Goal: Transaction & Acquisition: Purchase product/service

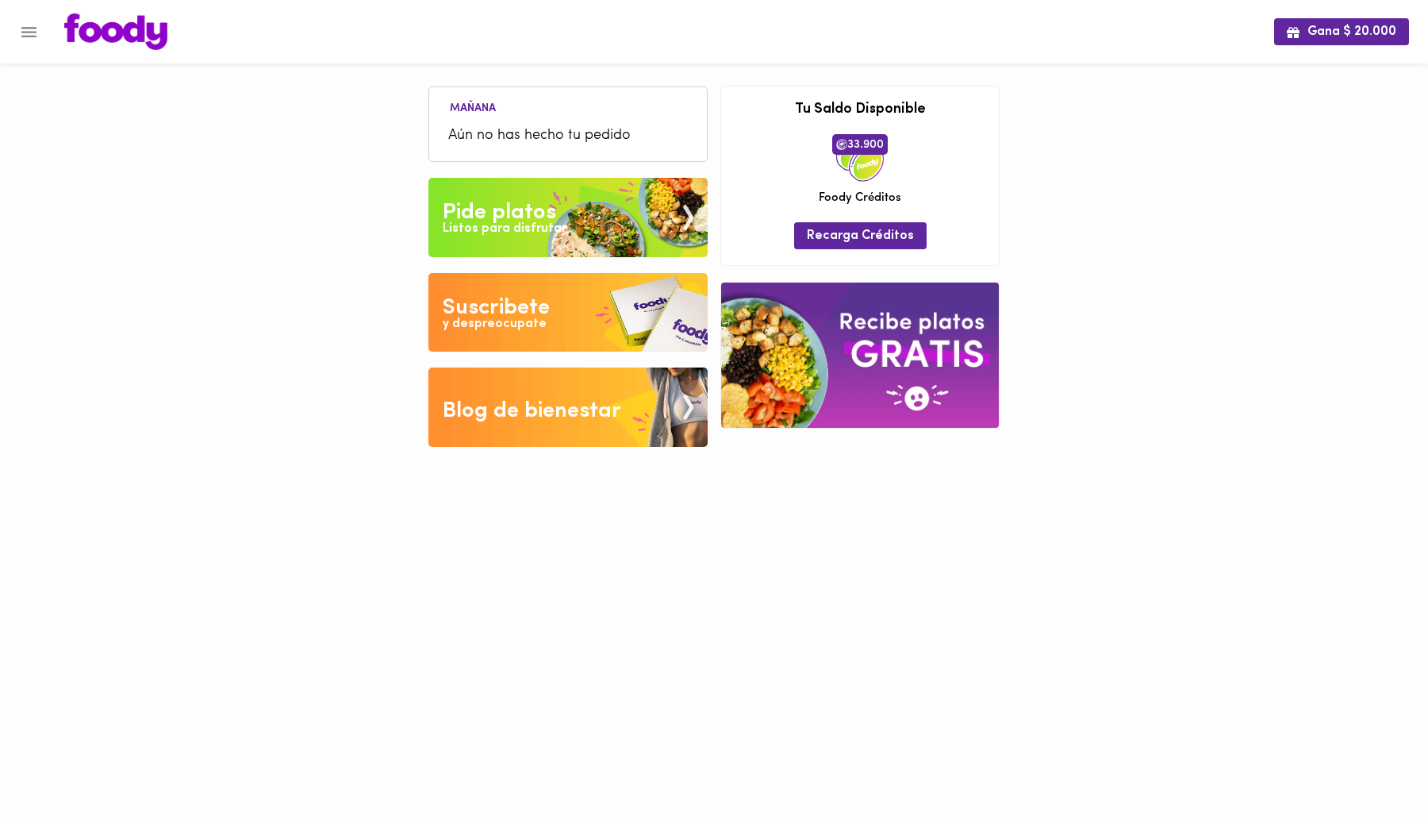
click at [537, 228] on div "Listos para disfrutar" at bounding box center [505, 229] width 124 height 18
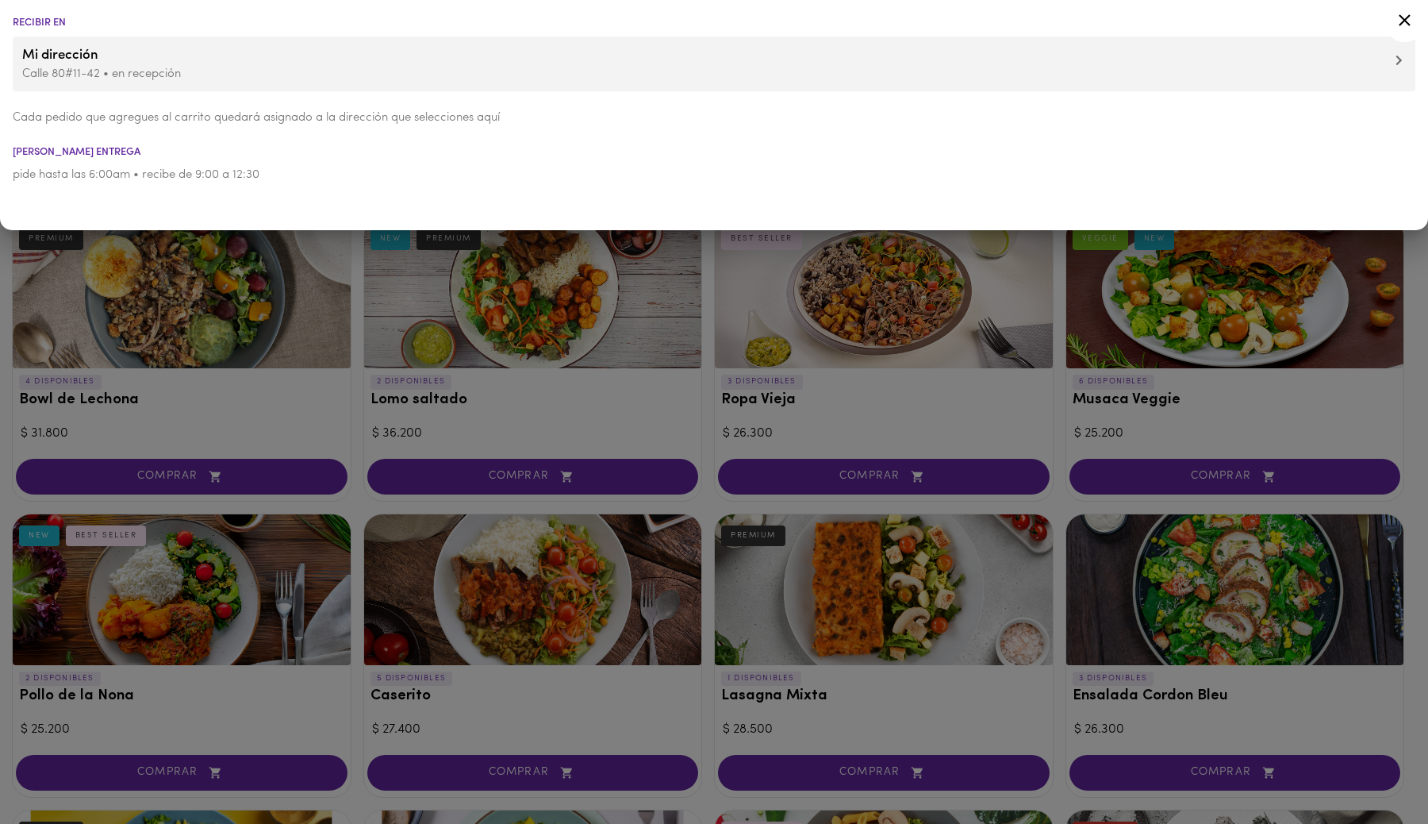
click at [1408, 18] on icon at bounding box center [1405, 20] width 20 height 20
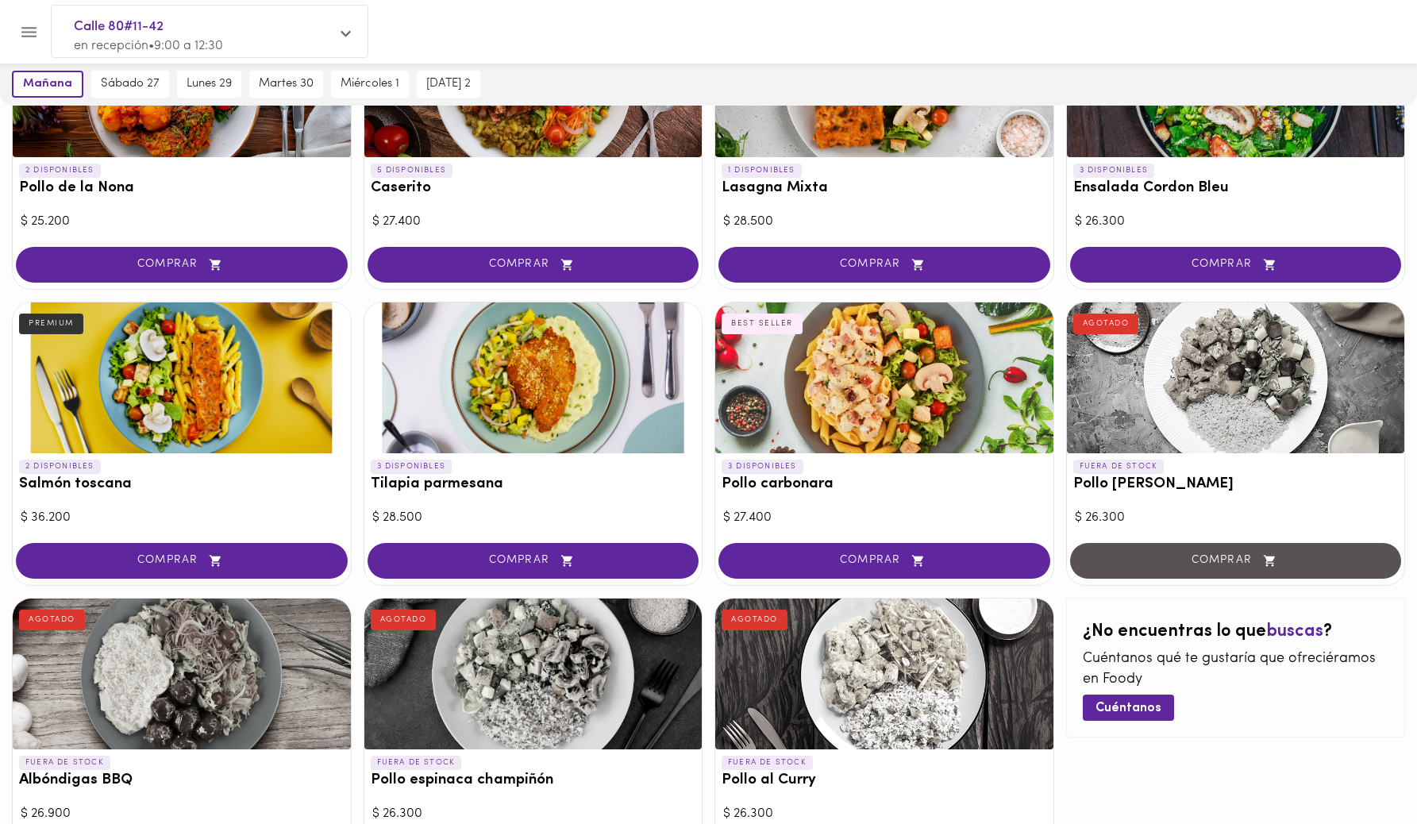
scroll to position [512, 0]
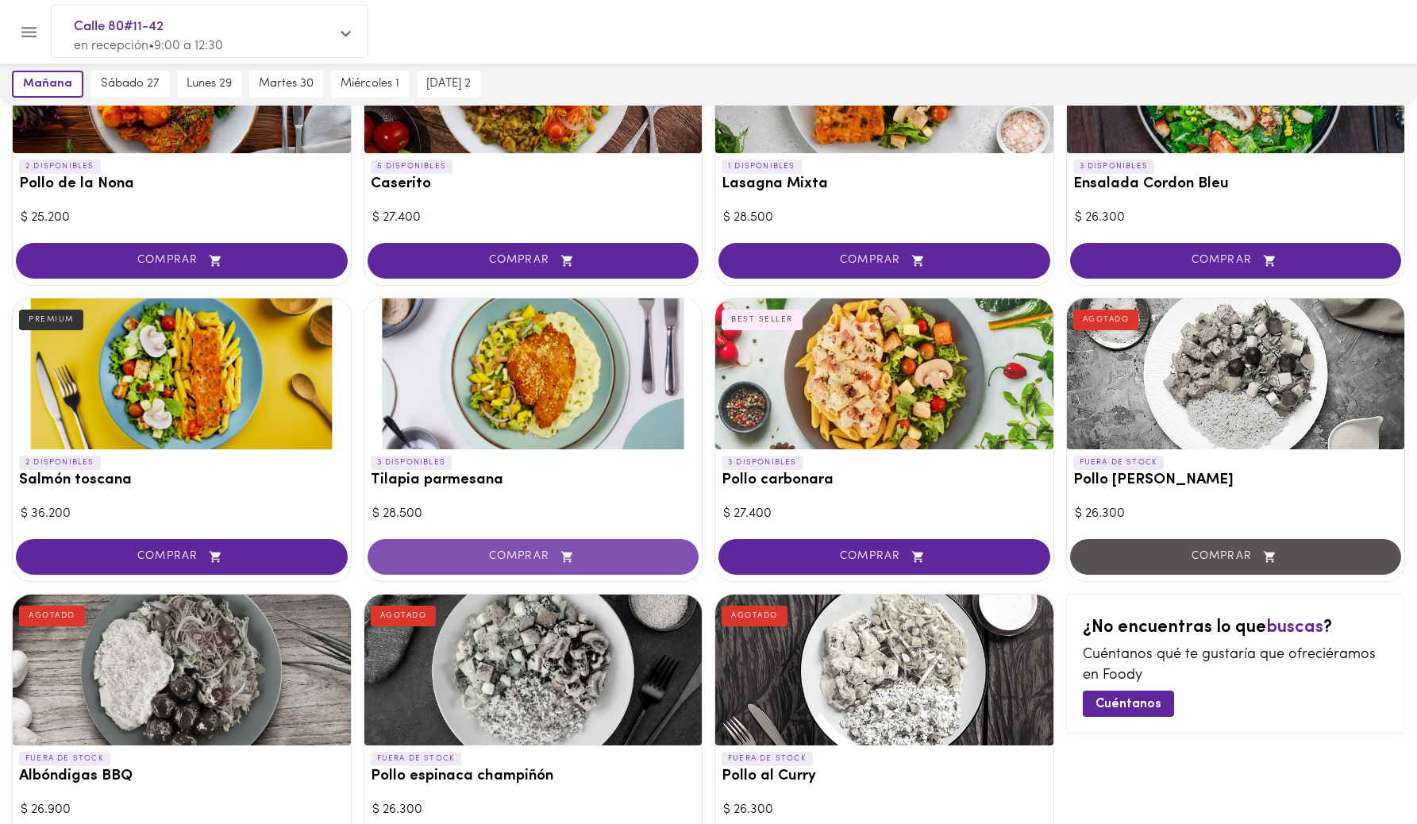
click at [569, 559] on icon "button" at bounding box center [567, 556] width 20 height 13
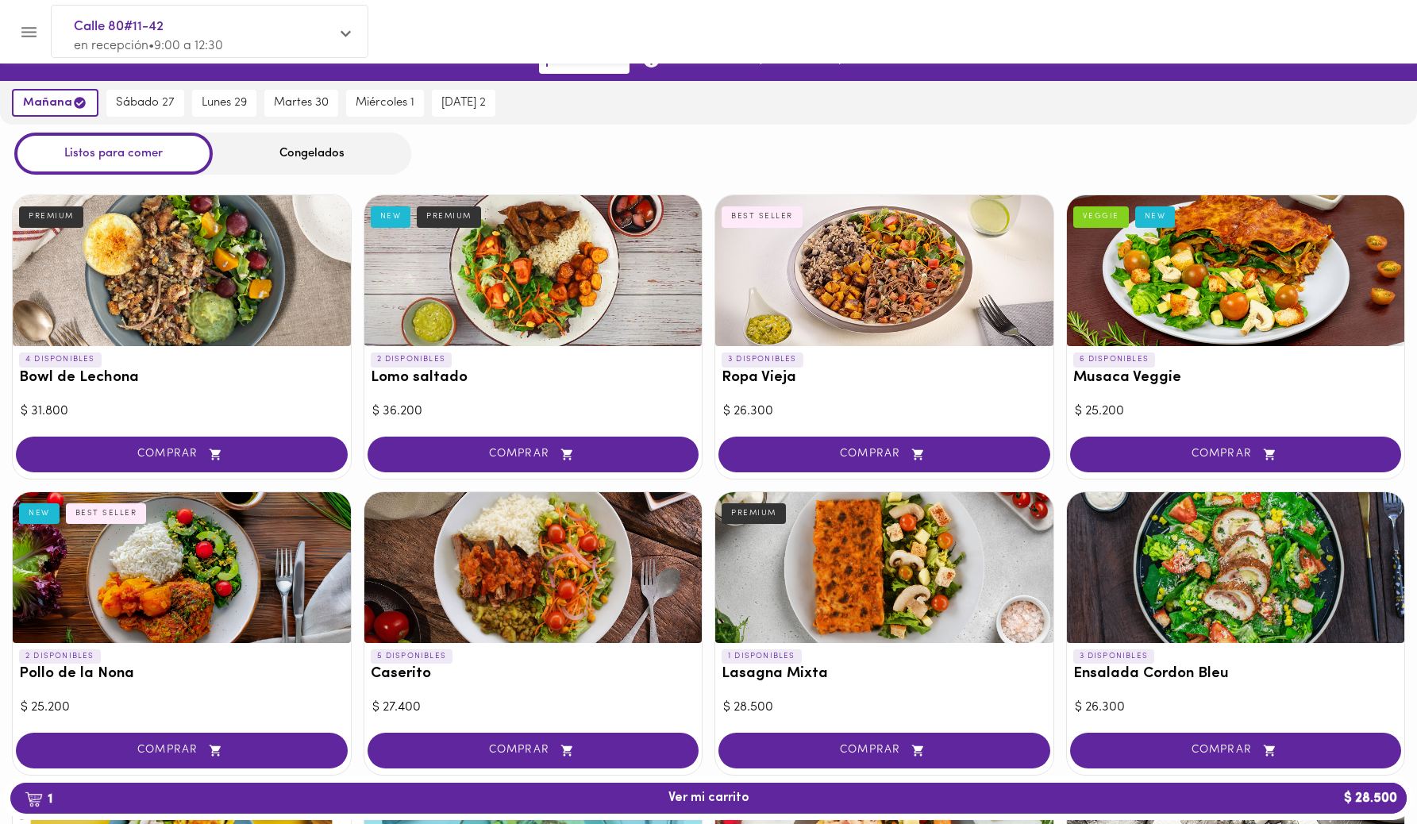
scroll to position [0, 0]
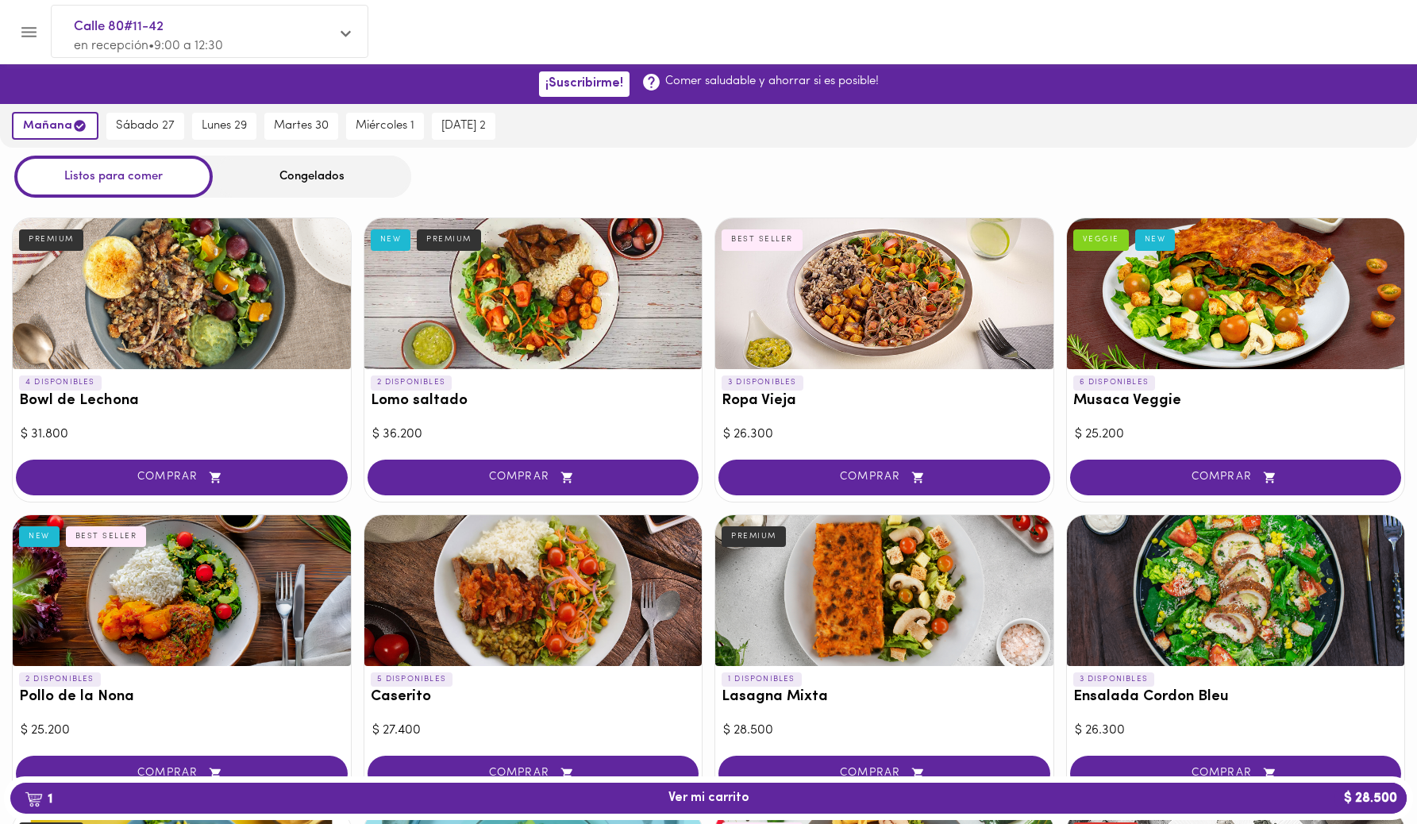
click at [312, 179] on div "Congelados" at bounding box center [312, 177] width 198 height 42
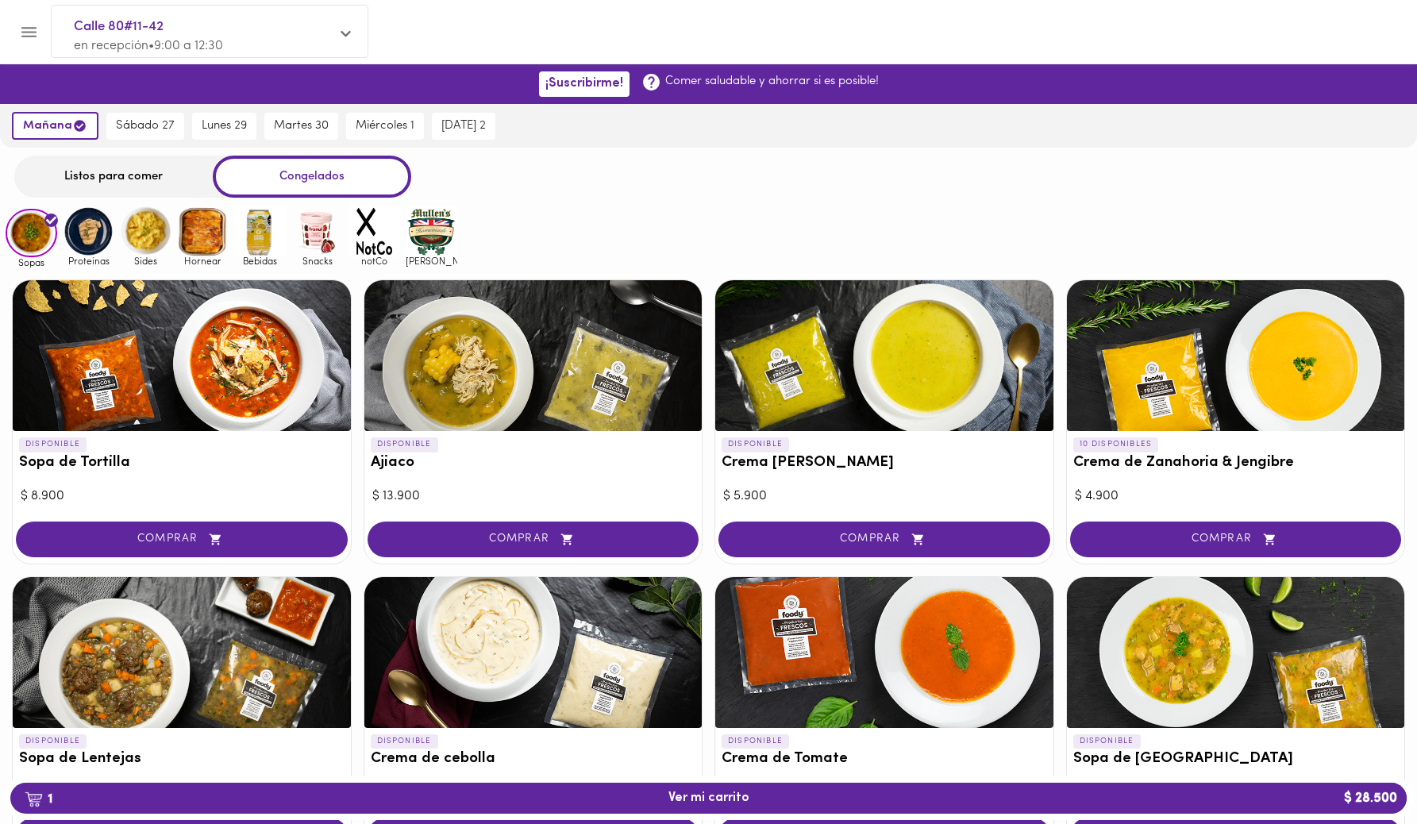
click at [206, 252] on img at bounding box center [203, 232] width 52 height 52
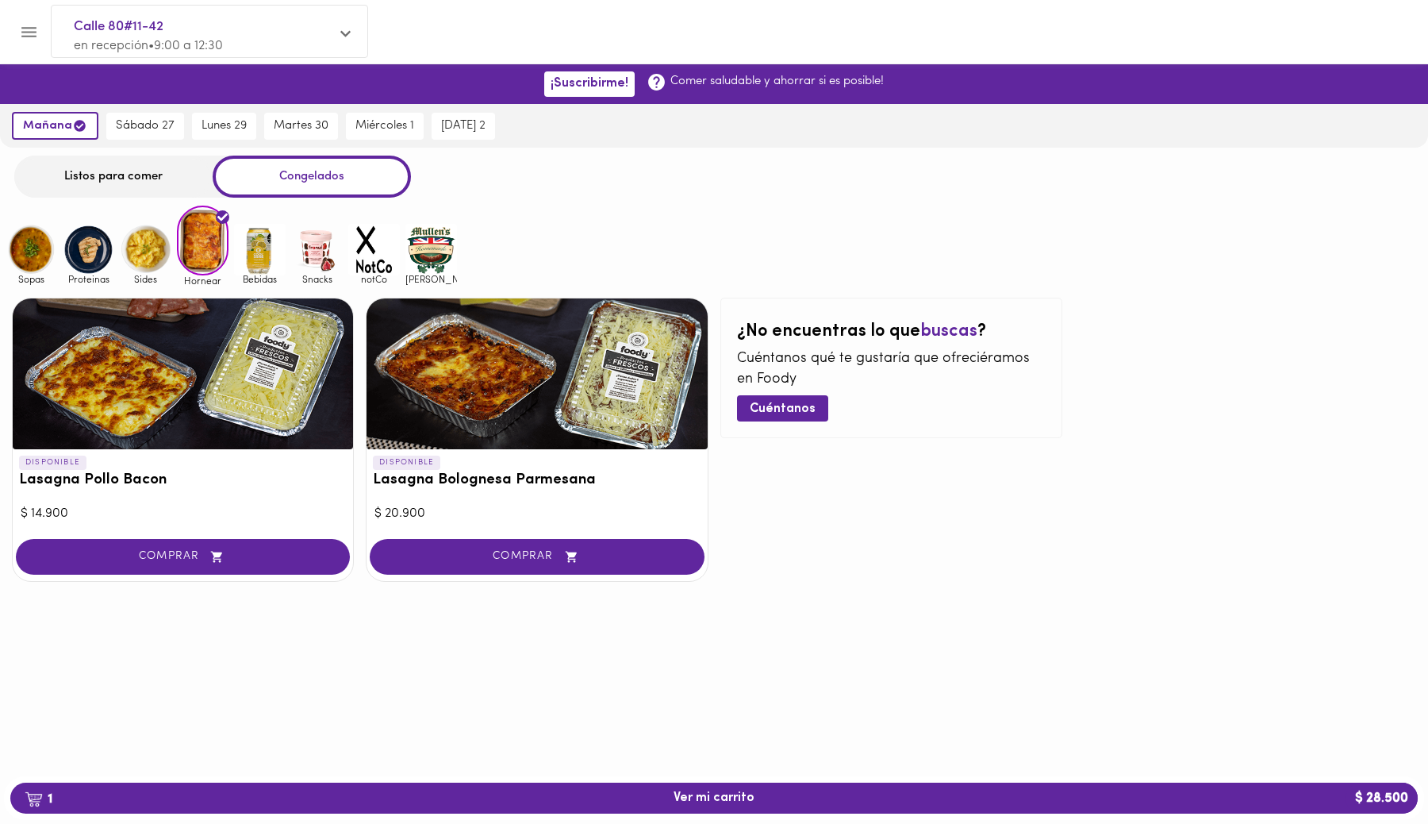
click at [141, 254] on img at bounding box center [146, 250] width 52 height 52
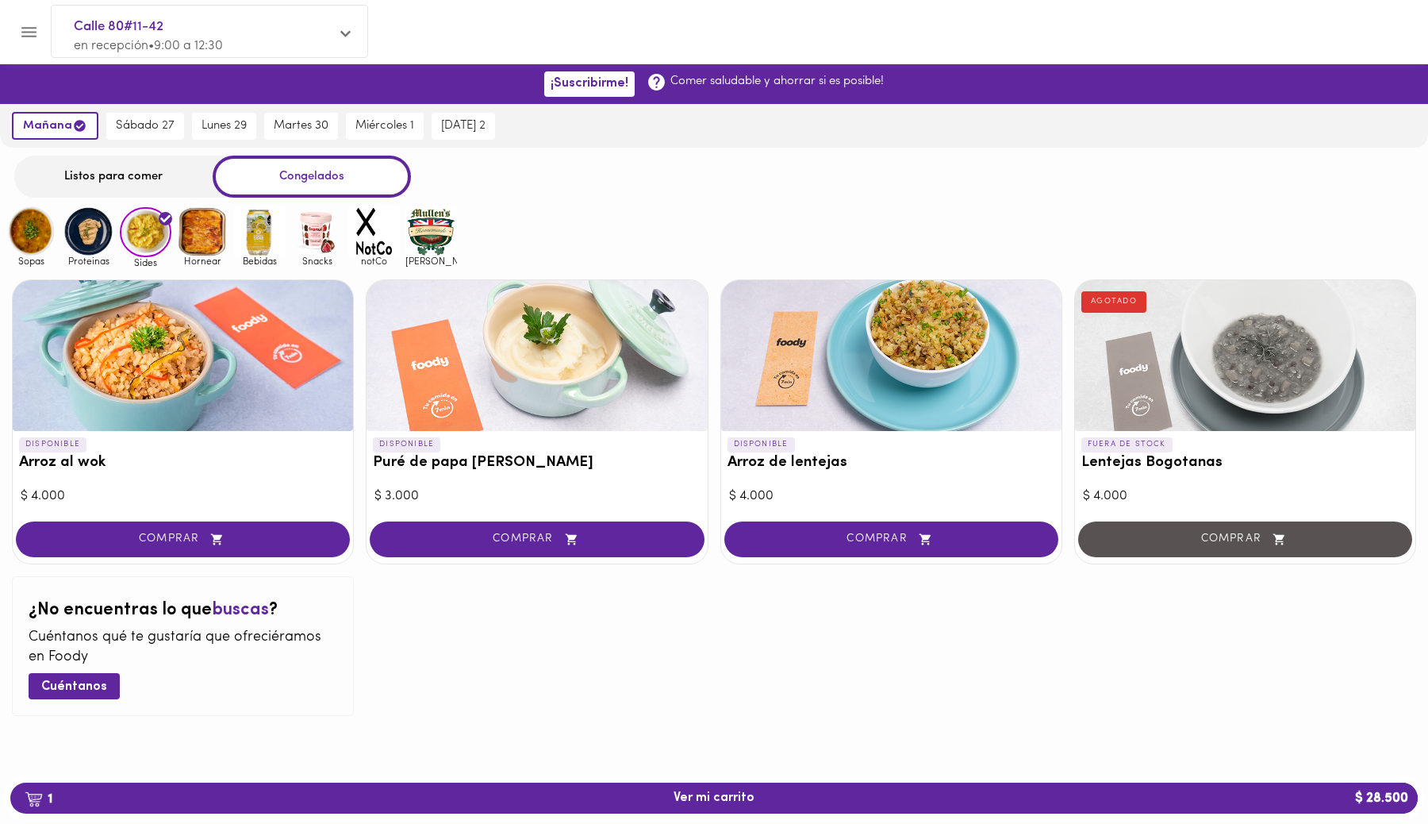
click at [98, 240] on img at bounding box center [89, 232] width 52 height 52
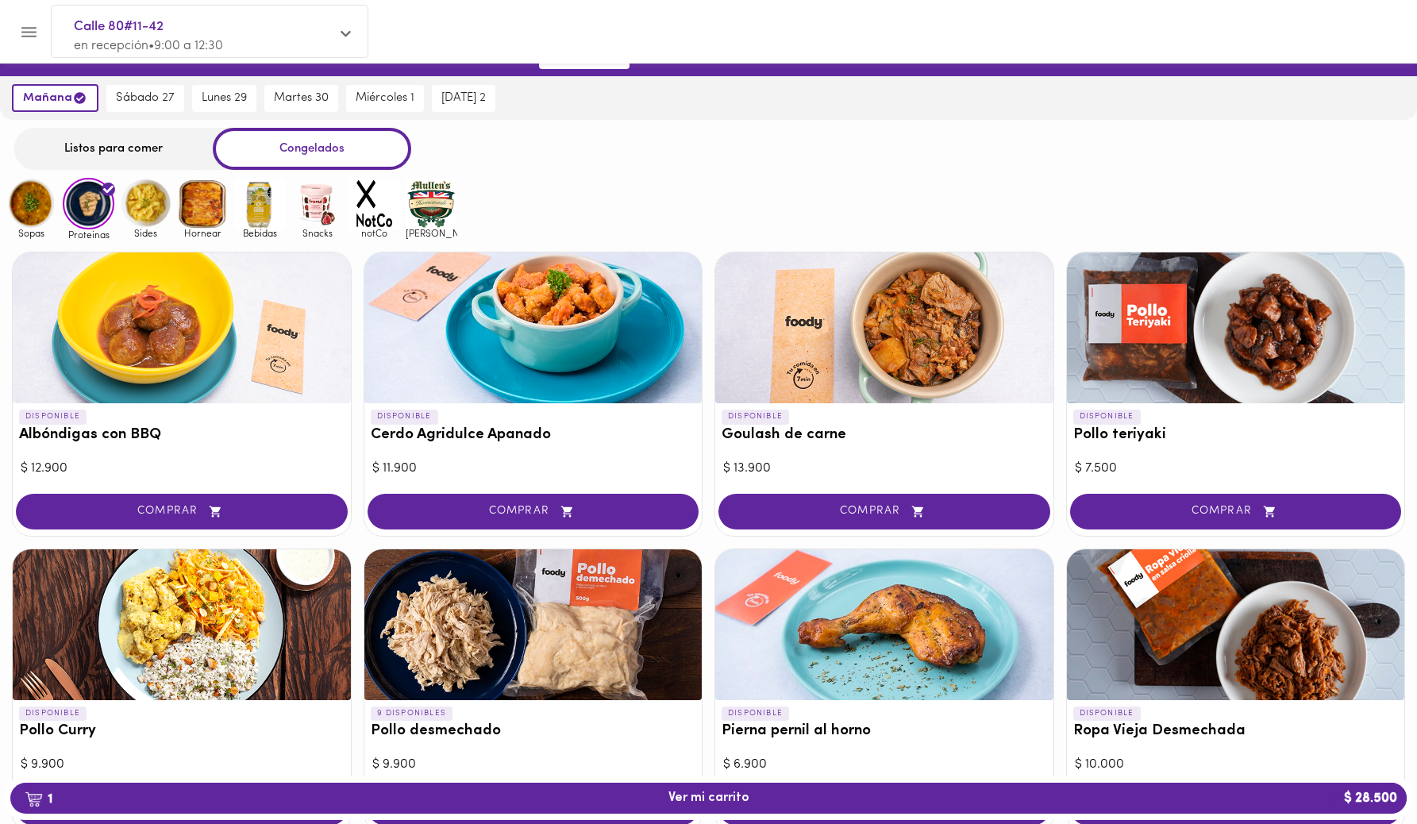
scroll to position [5, 0]
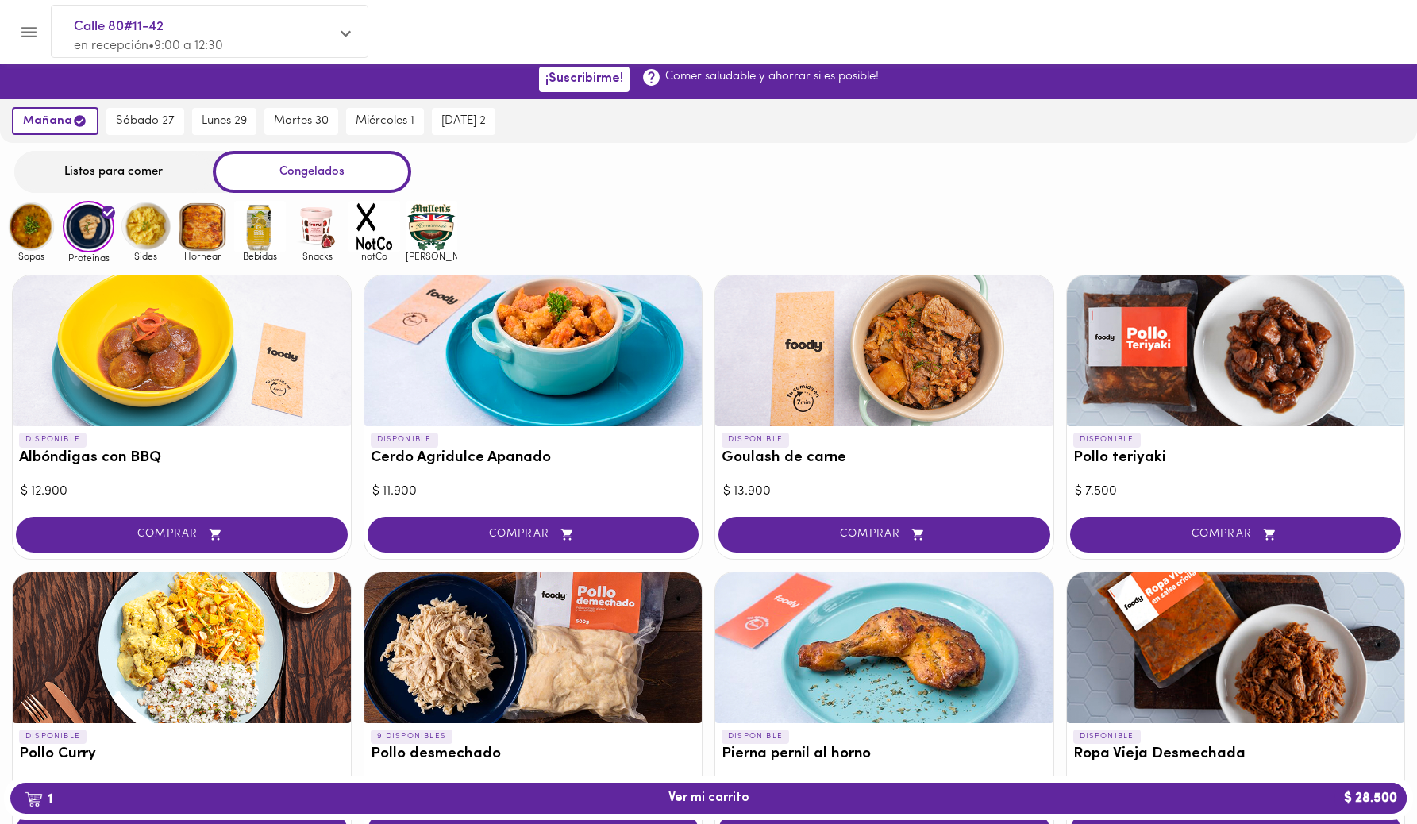
click at [164, 235] on img at bounding box center [146, 227] width 52 height 52
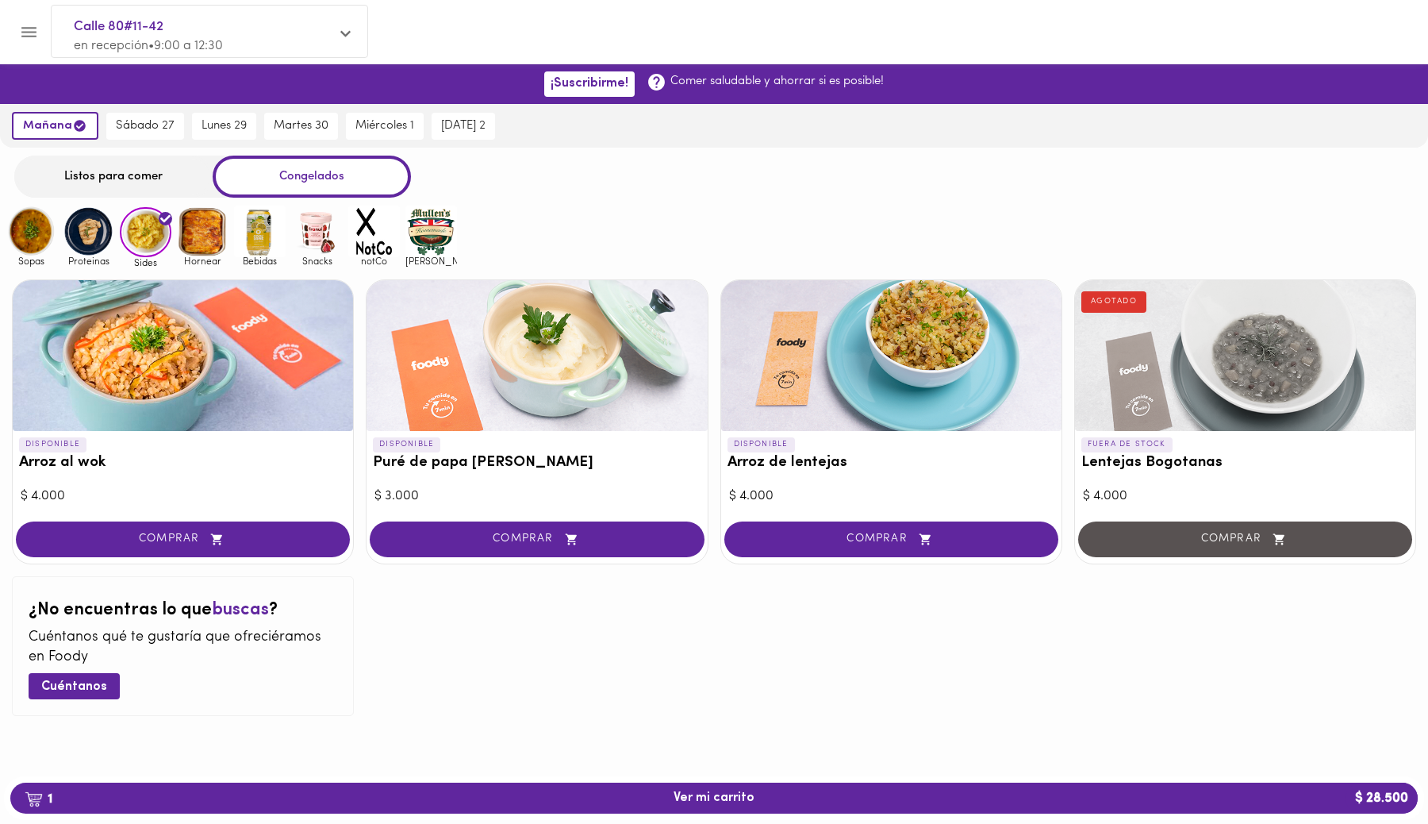
click at [202, 238] on img at bounding box center [203, 232] width 52 height 52
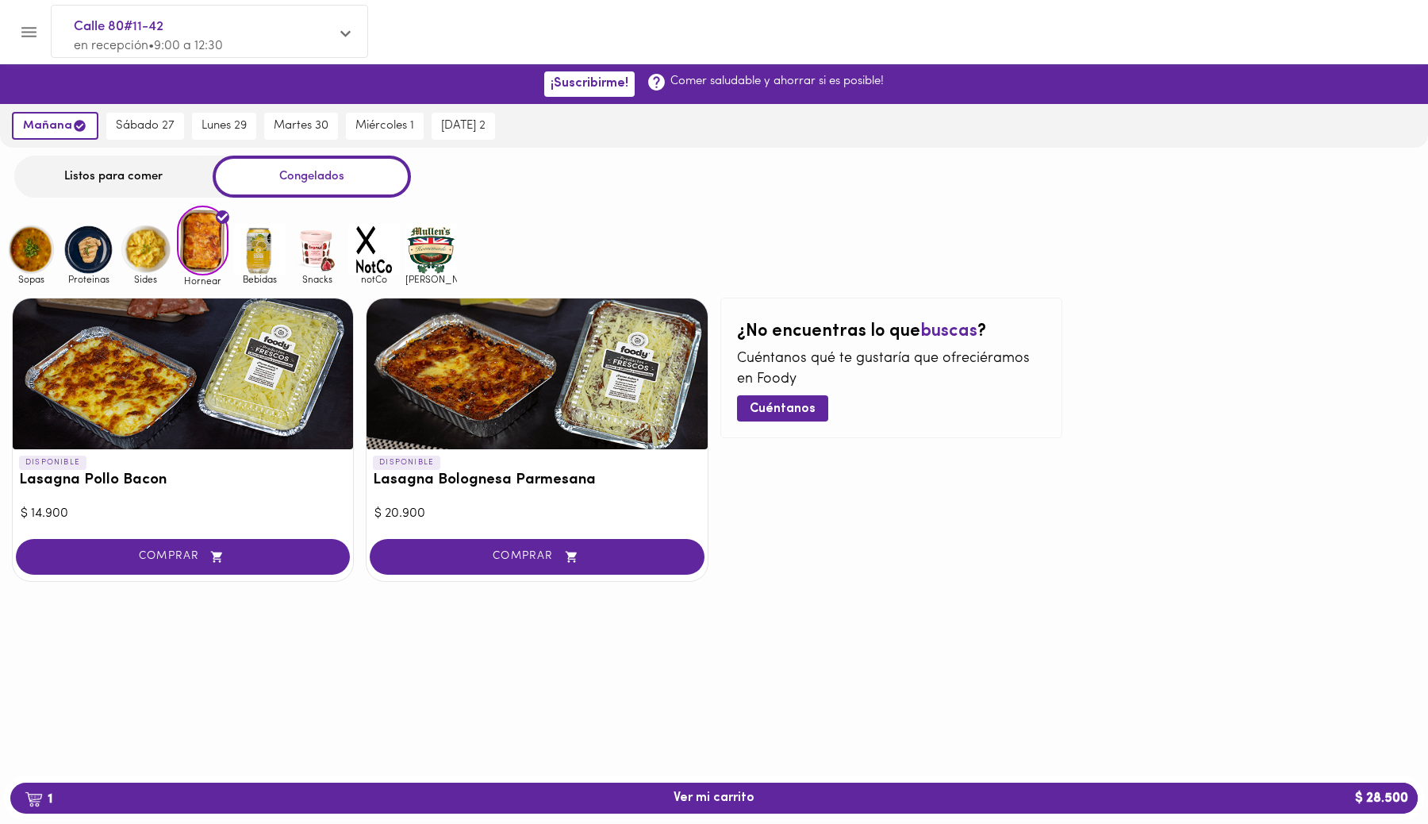
click at [264, 247] on img at bounding box center [260, 250] width 52 height 52
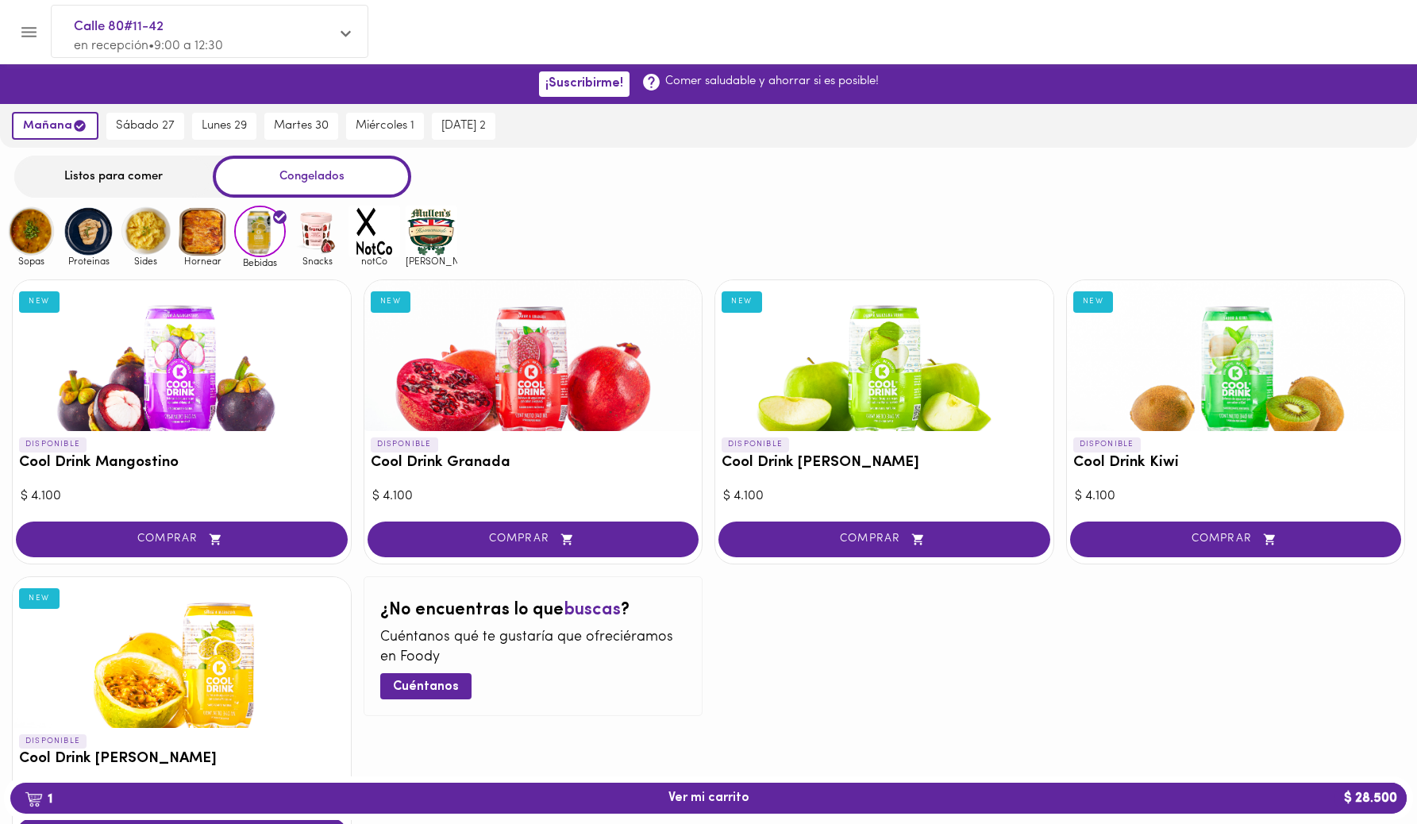
click at [317, 243] on img at bounding box center [317, 232] width 52 height 52
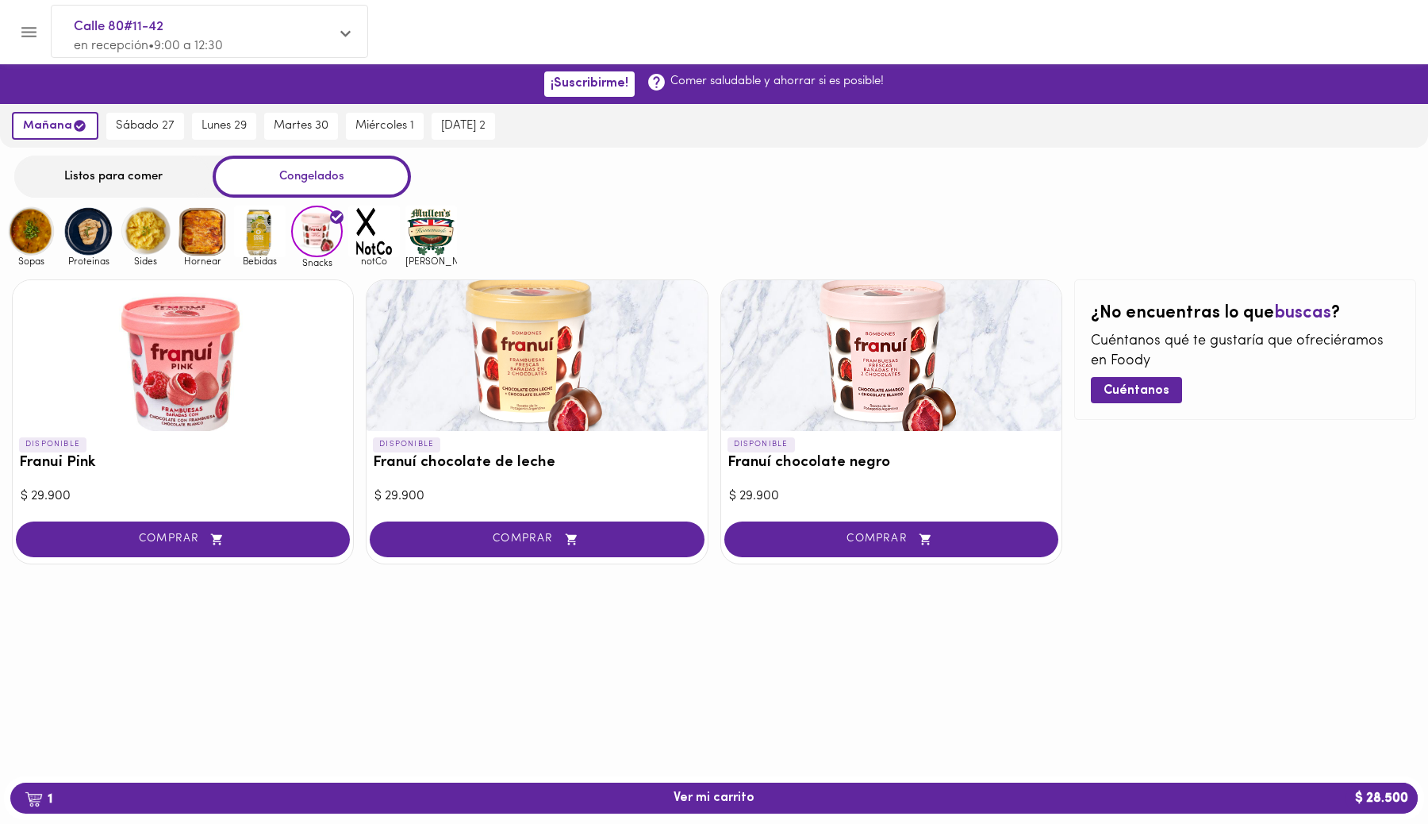
click at [354, 241] on img at bounding box center [374, 232] width 52 height 52
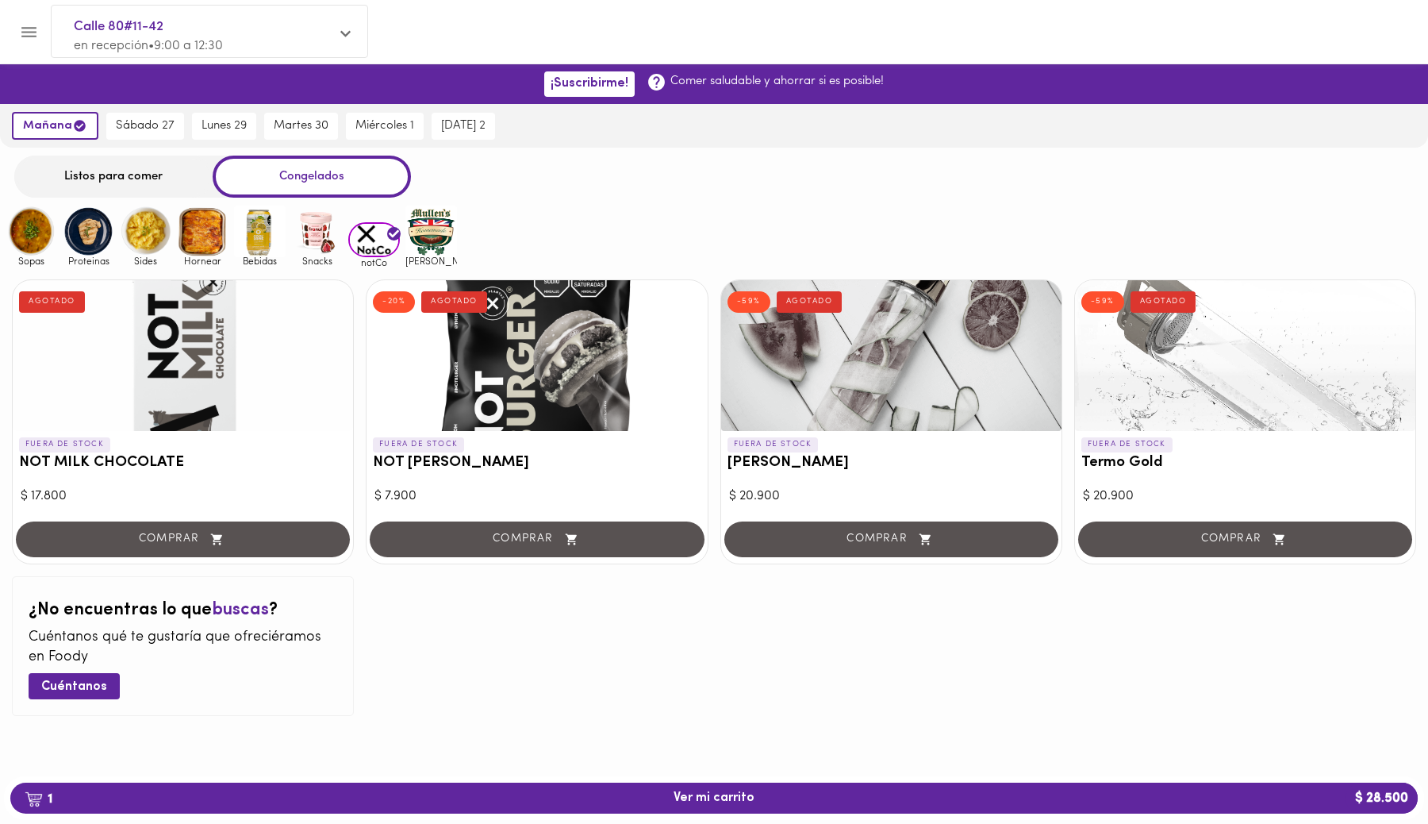
click at [417, 236] on img at bounding box center [432, 232] width 52 height 52
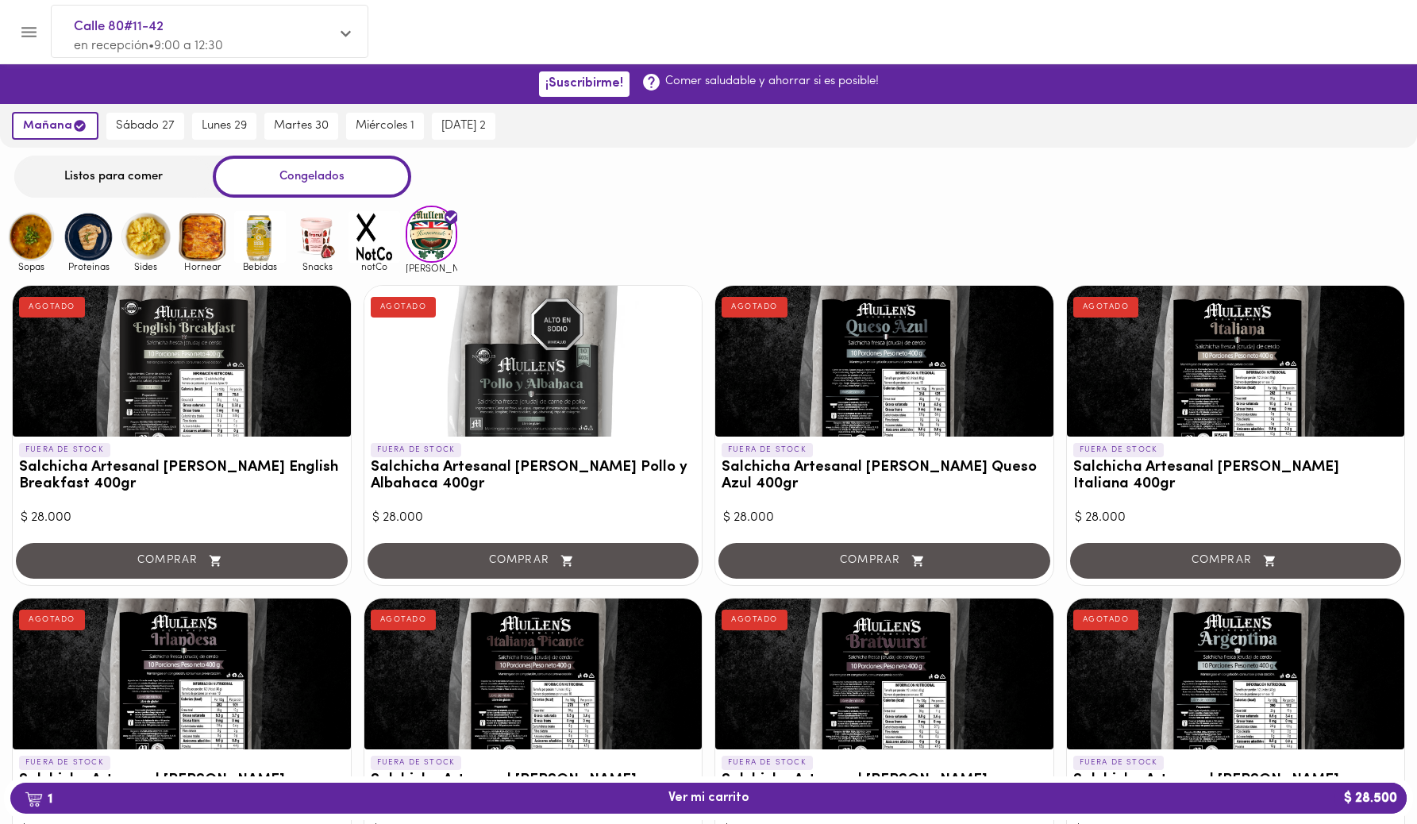
click at [321, 233] on img at bounding box center [317, 237] width 52 height 52
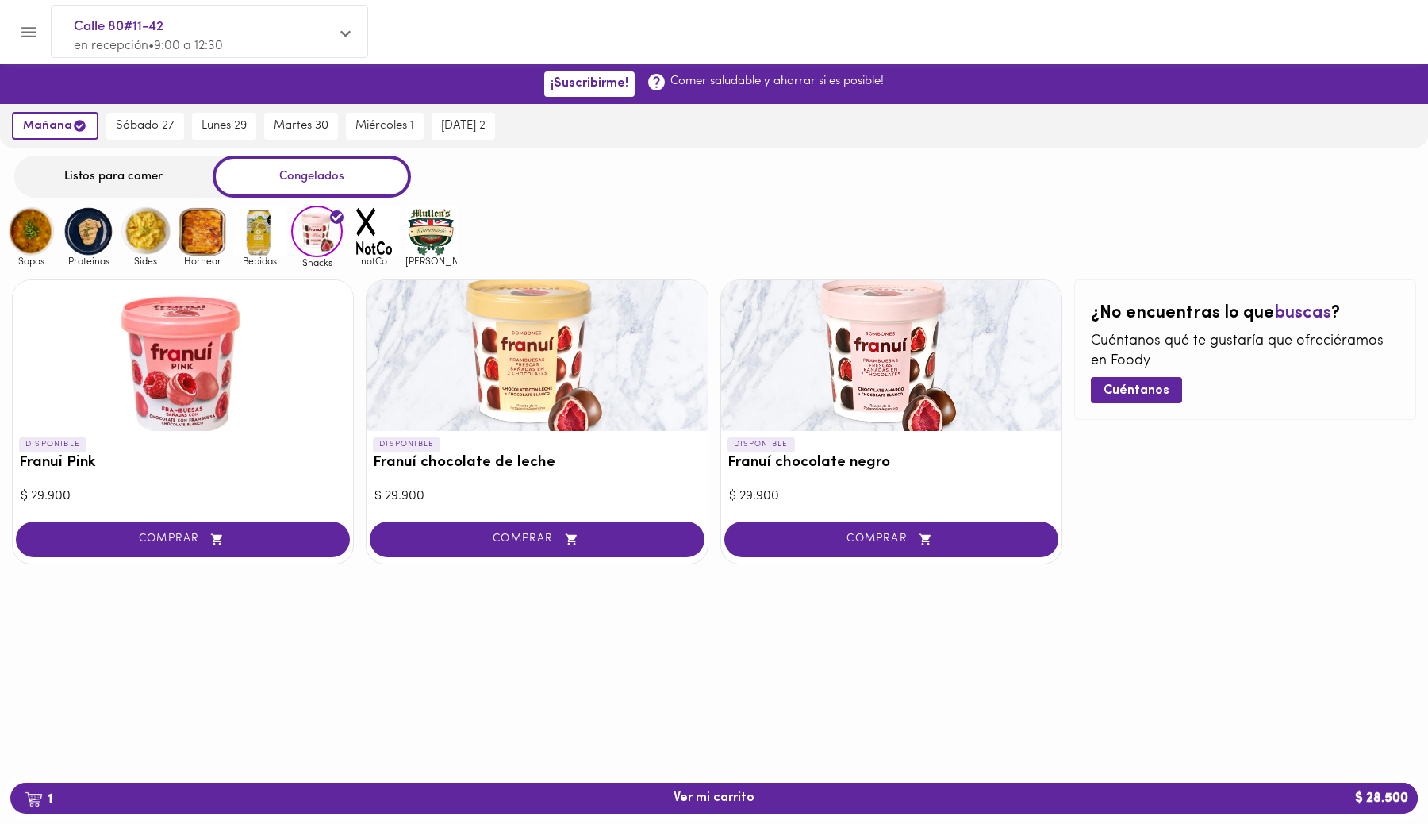
click at [366, 233] on img at bounding box center [374, 232] width 52 height 52
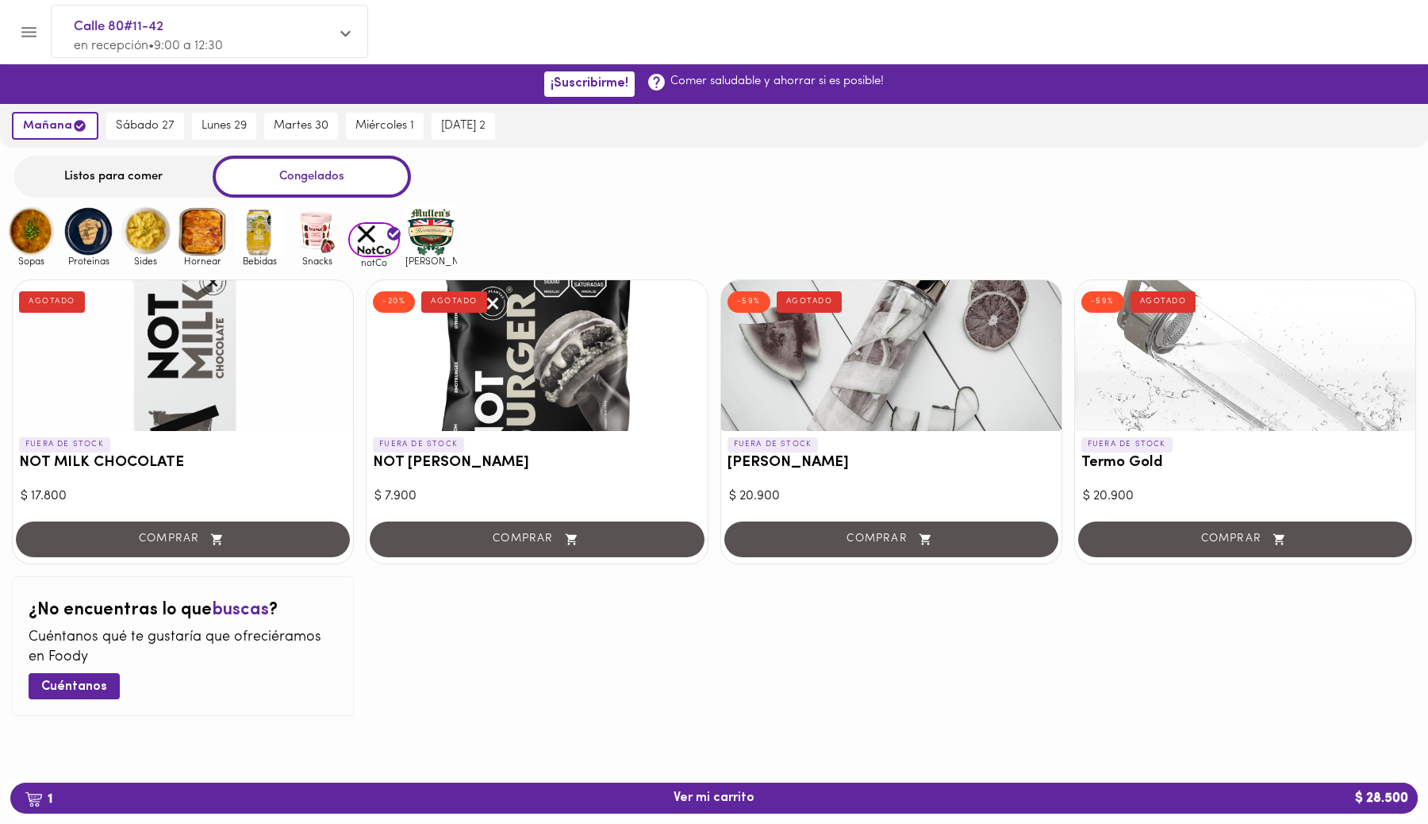
click at [317, 239] on img at bounding box center [317, 232] width 52 height 52
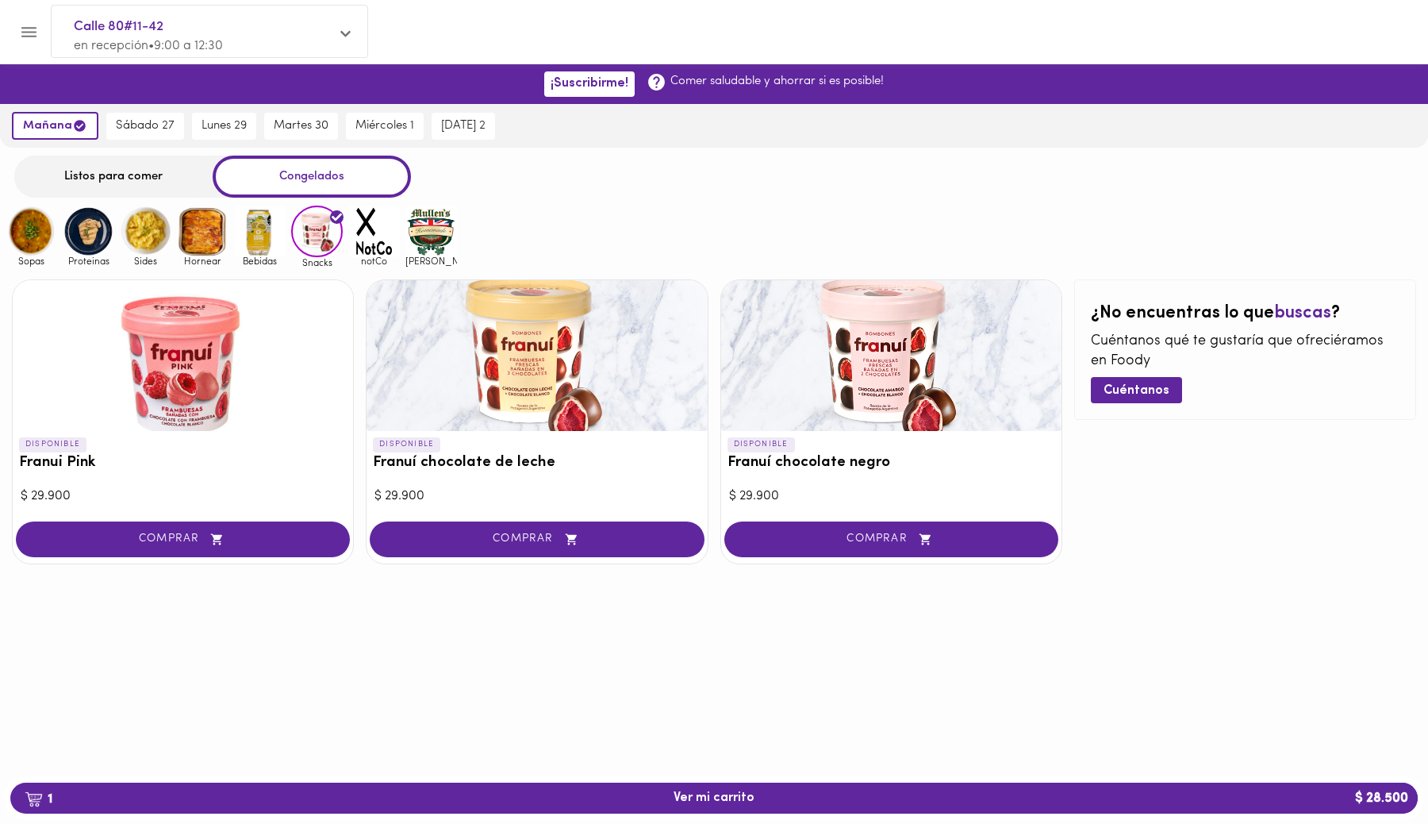
click at [250, 242] on img at bounding box center [260, 232] width 52 height 52
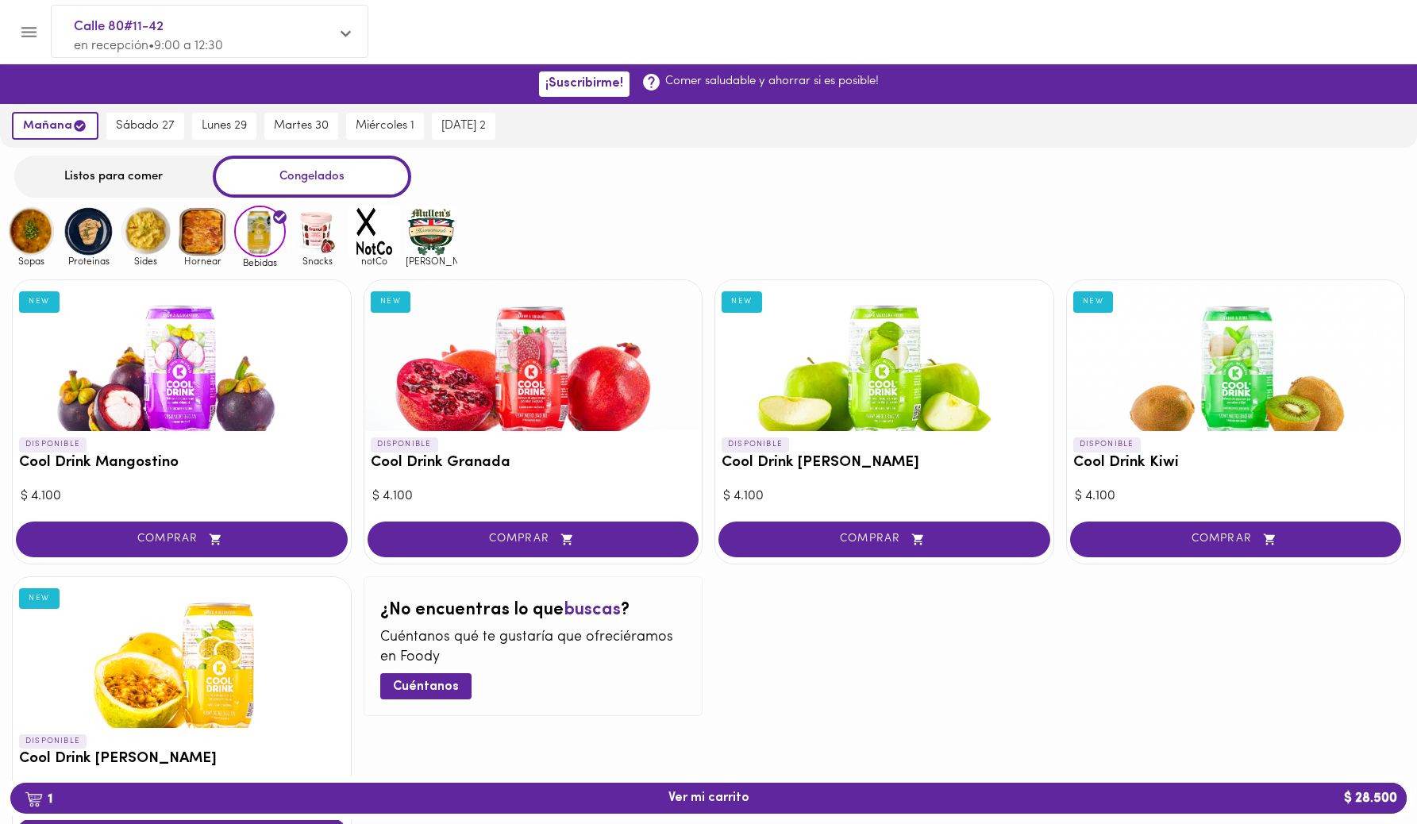
click at [217, 243] on img at bounding box center [203, 232] width 52 height 52
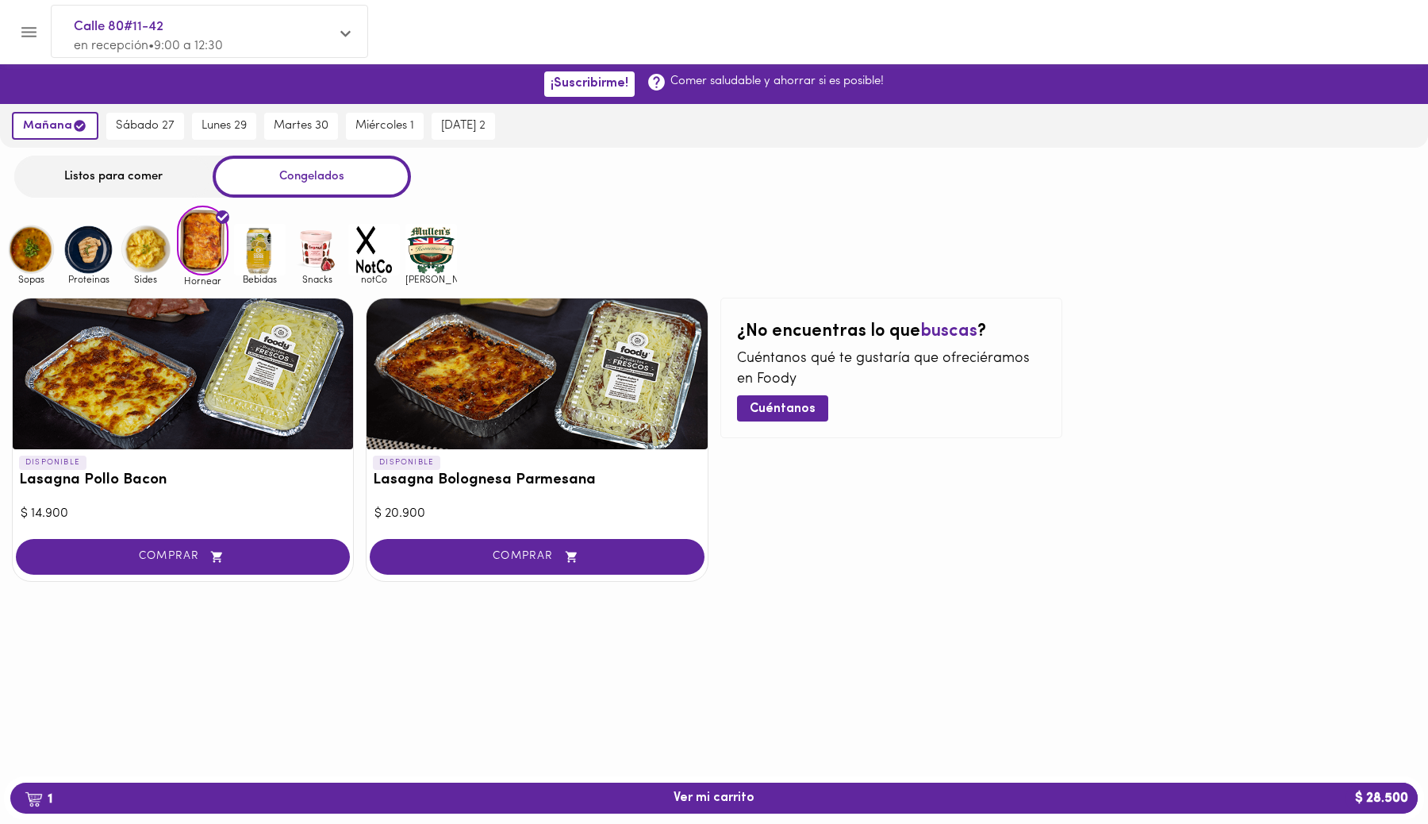
click at [173, 243] on div "Hornear" at bounding box center [199, 246] width 57 height 80
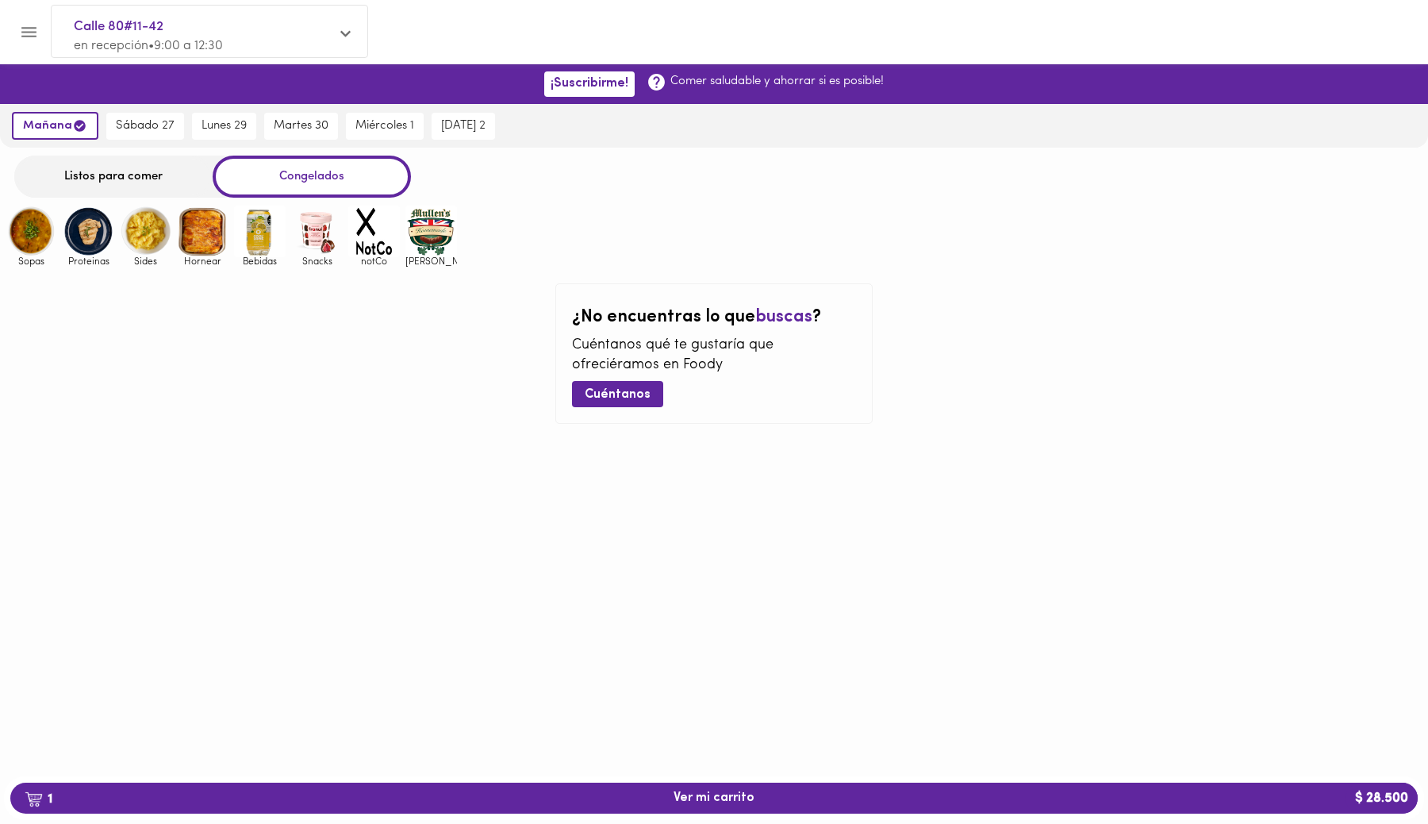
click at [153, 242] on img at bounding box center [146, 232] width 52 height 52
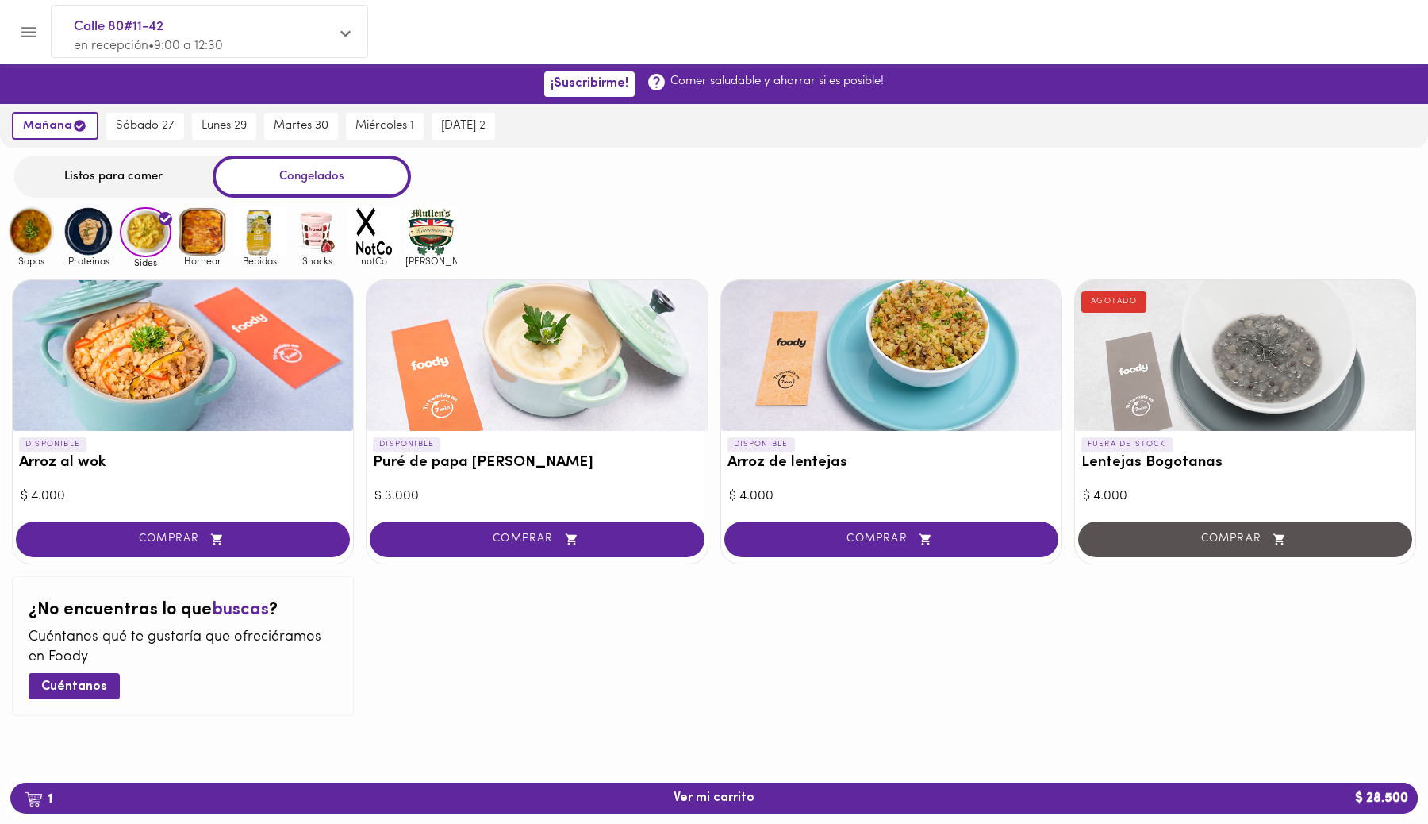
click at [94, 243] on img at bounding box center [89, 232] width 52 height 52
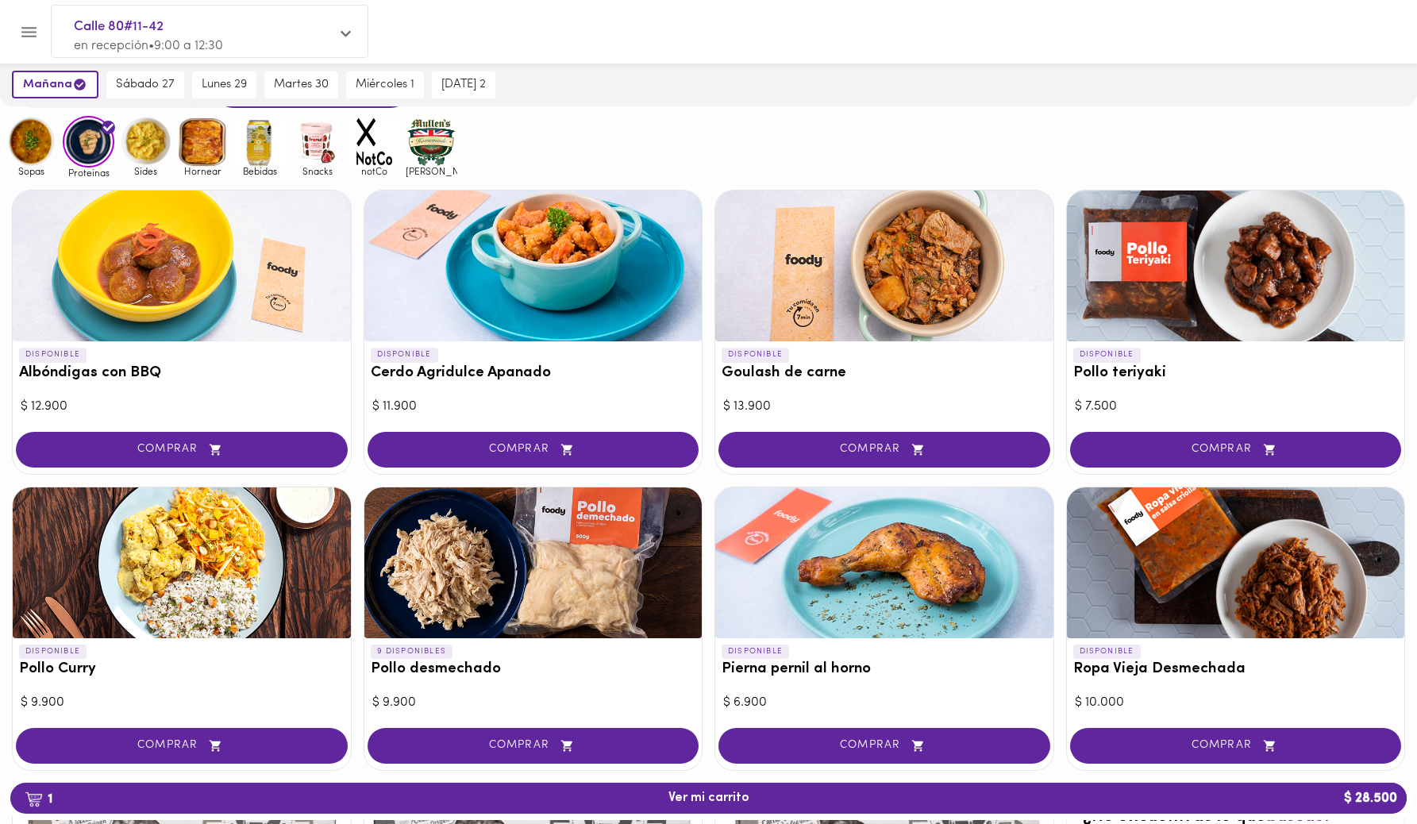
scroll to position [49, 0]
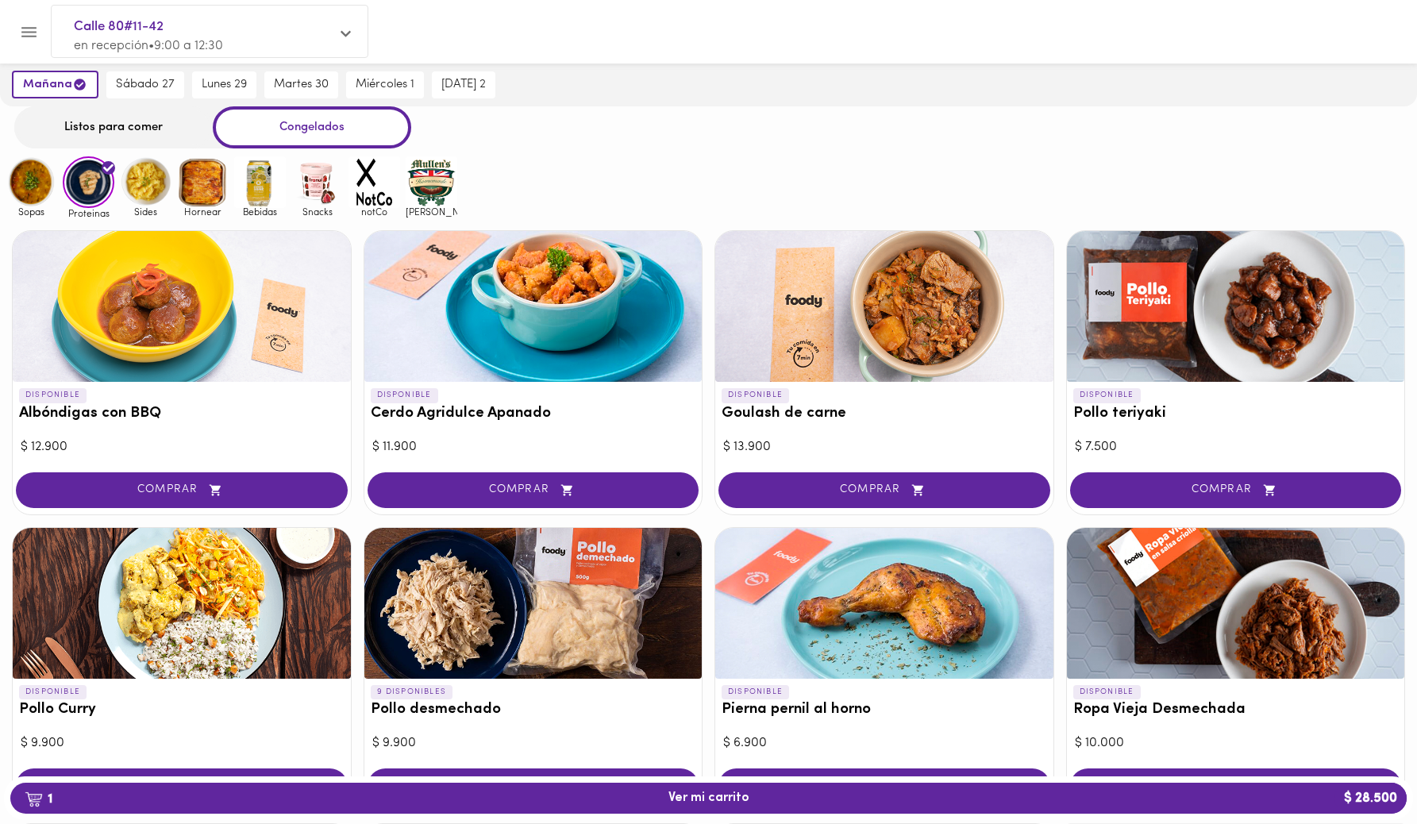
click at [38, 196] on img at bounding box center [32, 182] width 52 height 52
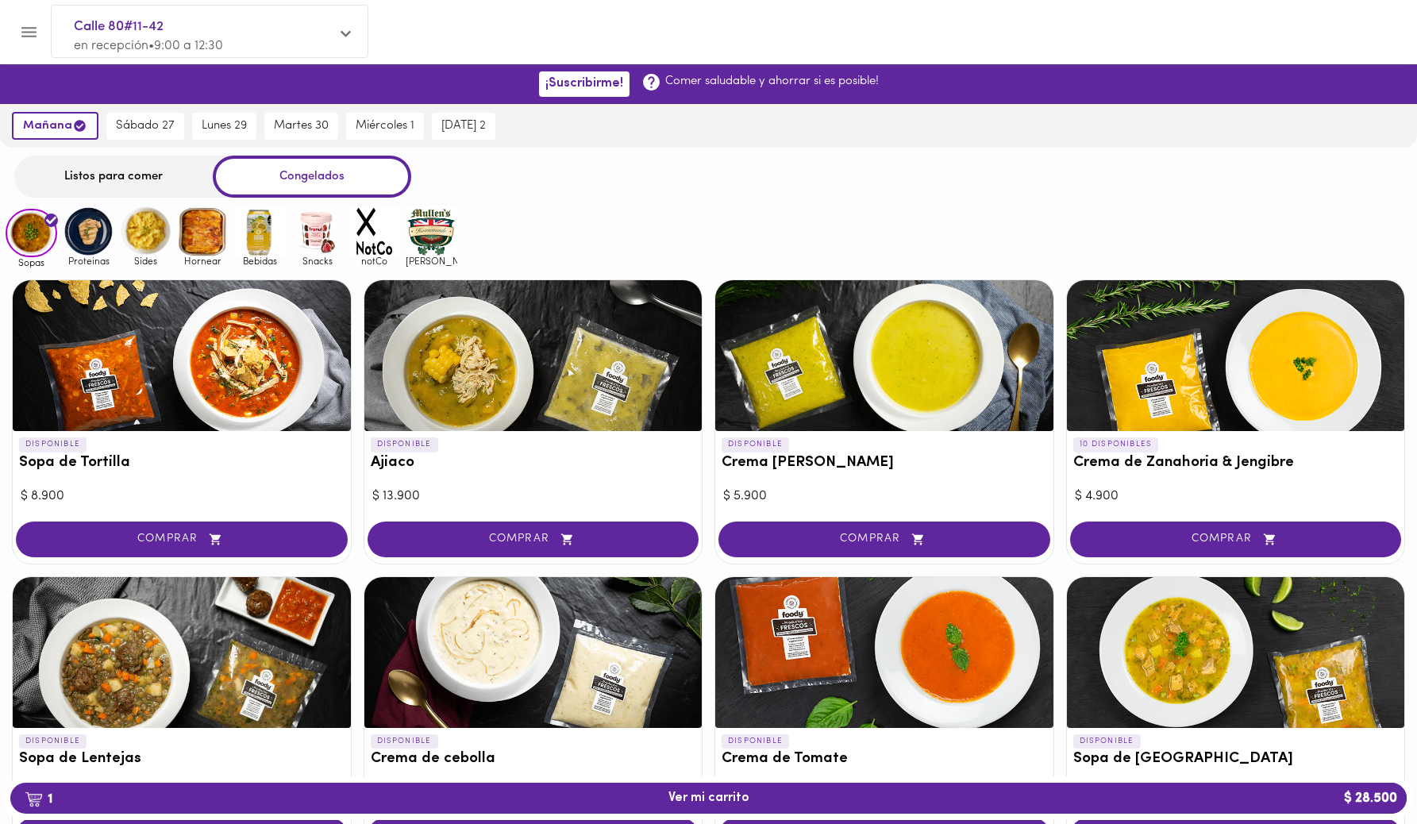
click at [99, 186] on div "Listos para comer" at bounding box center [113, 177] width 198 height 42
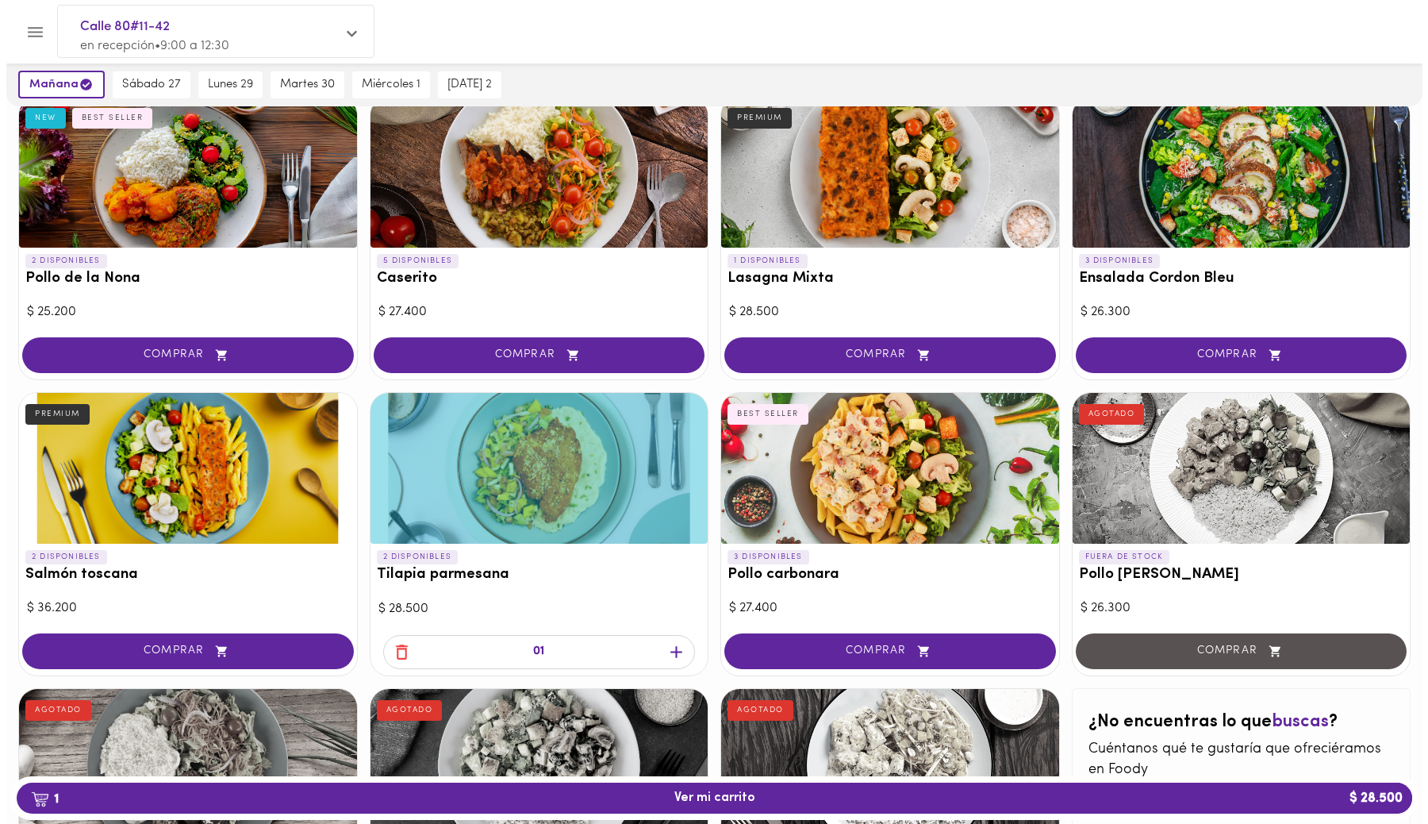
scroll to position [438, 0]
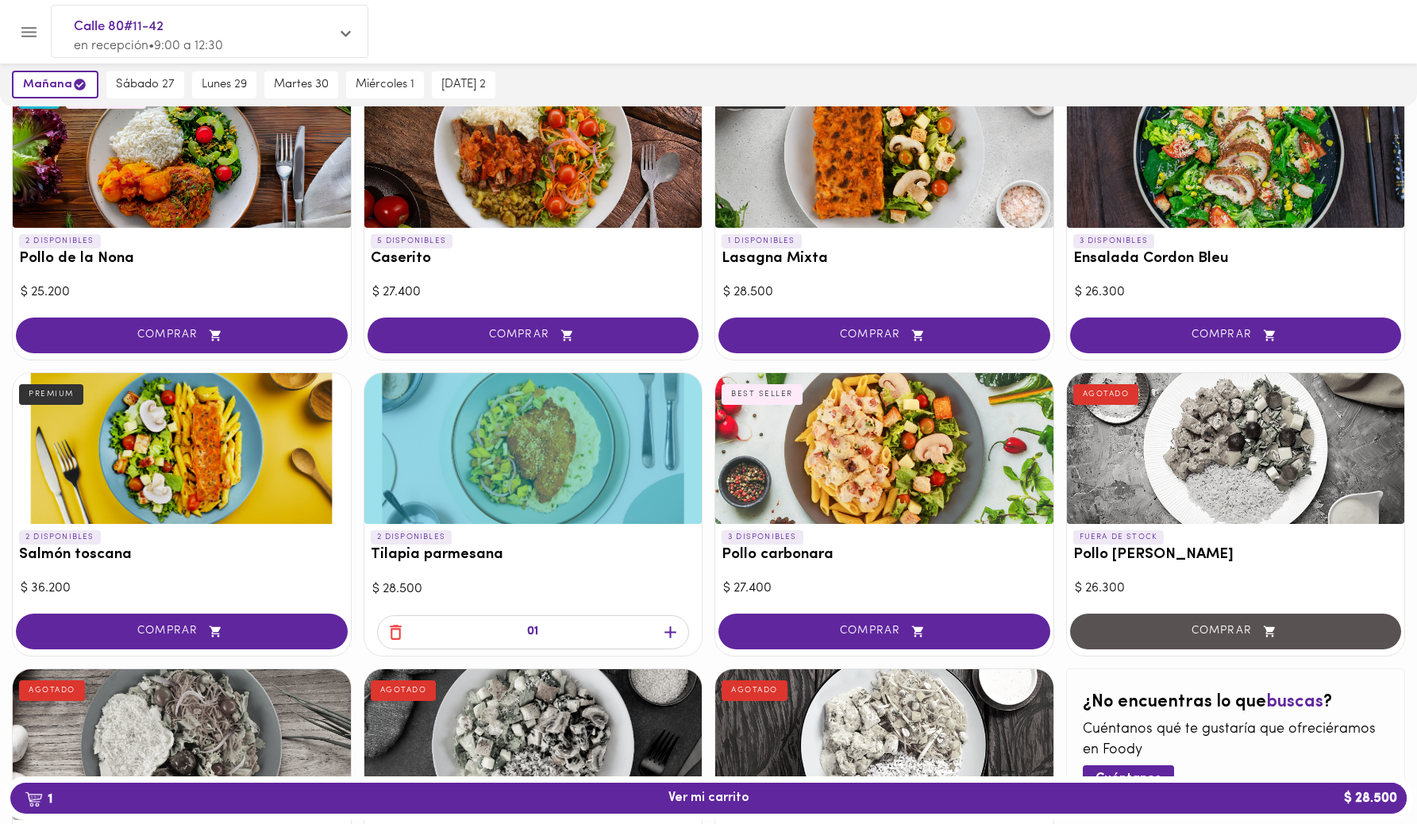
click at [667, 627] on icon "button" at bounding box center [670, 632] width 20 height 20
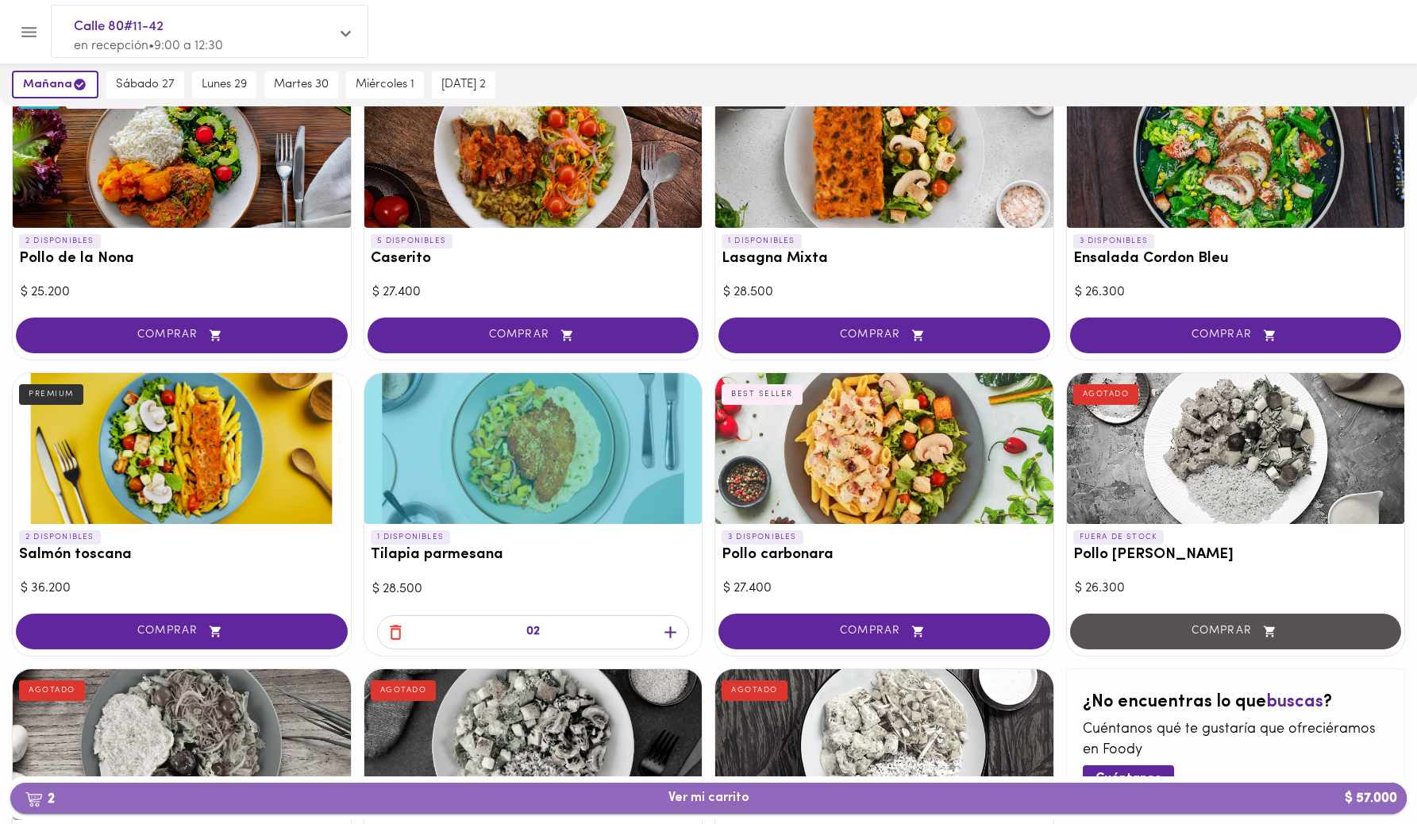
click at [694, 794] on span "2 Ver mi carrito $ 57.000" at bounding box center [708, 797] width 81 height 15
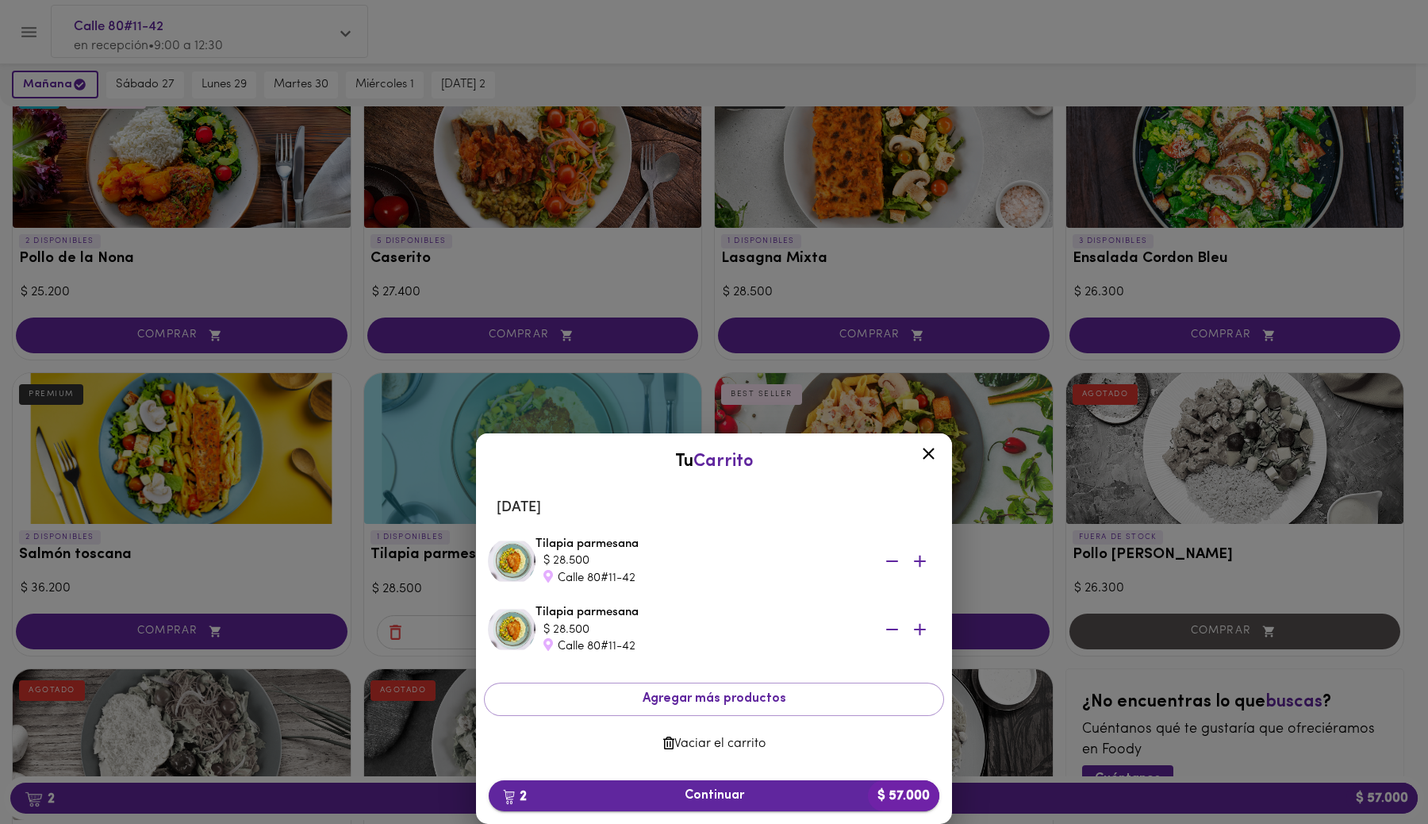
click at [736, 794] on span "2 Continuar $ 57.000" at bounding box center [714, 795] width 425 height 15
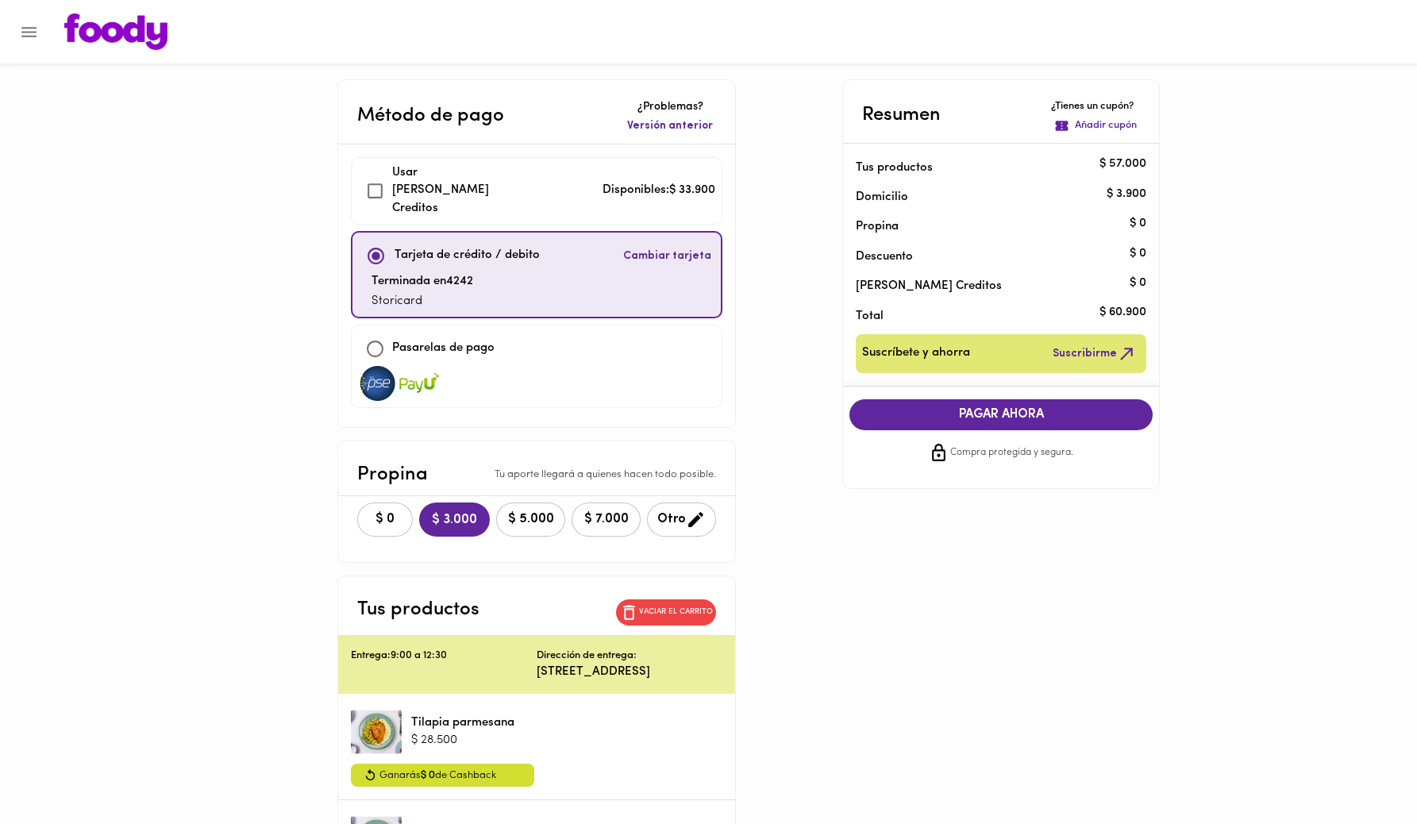
checkbox input "true"
click at [369, 512] on span "$ 0" at bounding box center [384, 519] width 35 height 15
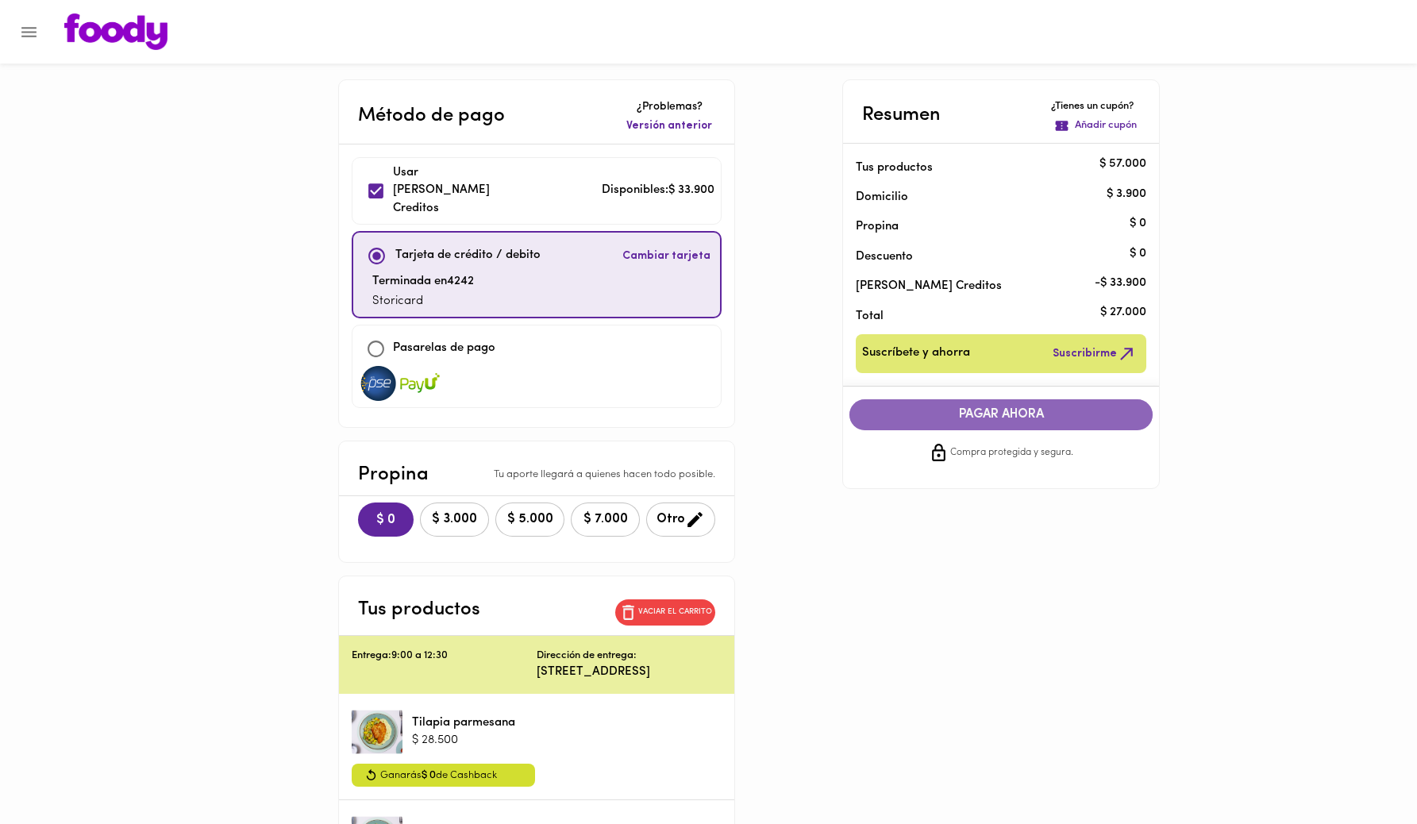
click at [948, 417] on span "PAGAR AHORA" at bounding box center [1000, 414] width 271 height 15
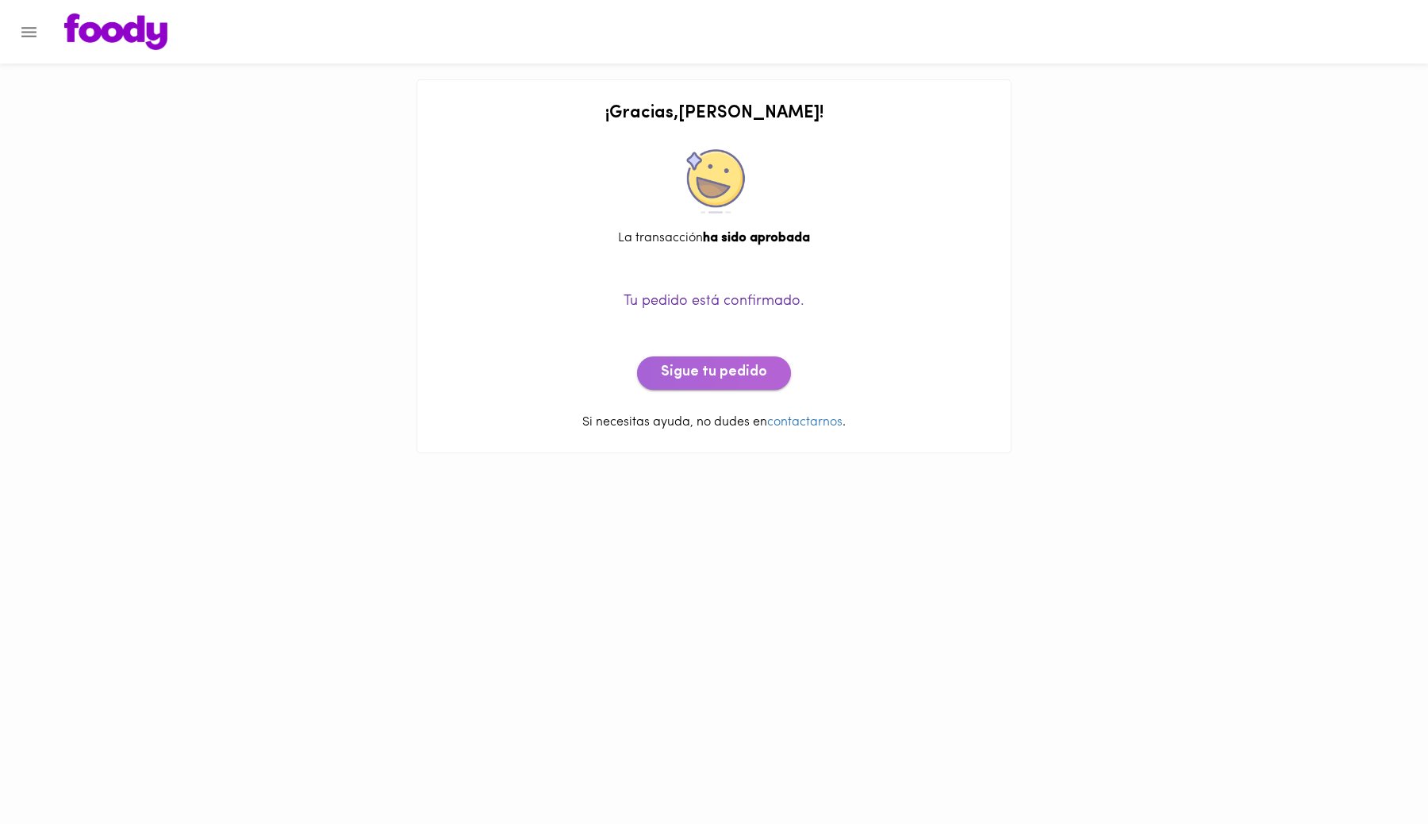
click at [743, 374] on span "Sigue tu pedido" at bounding box center [714, 372] width 106 height 17
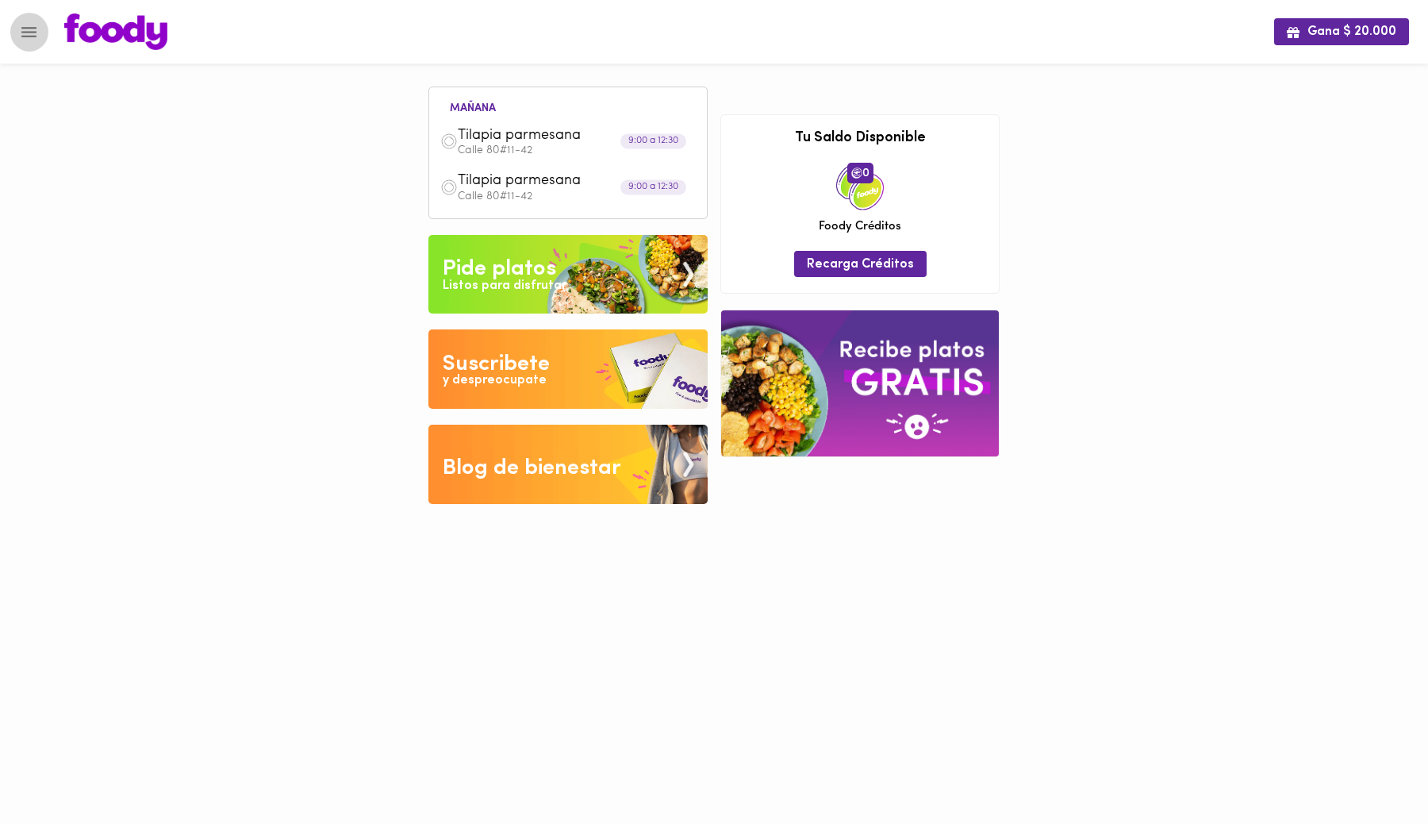
click at [27, 33] on icon "Menu" at bounding box center [29, 32] width 20 height 20
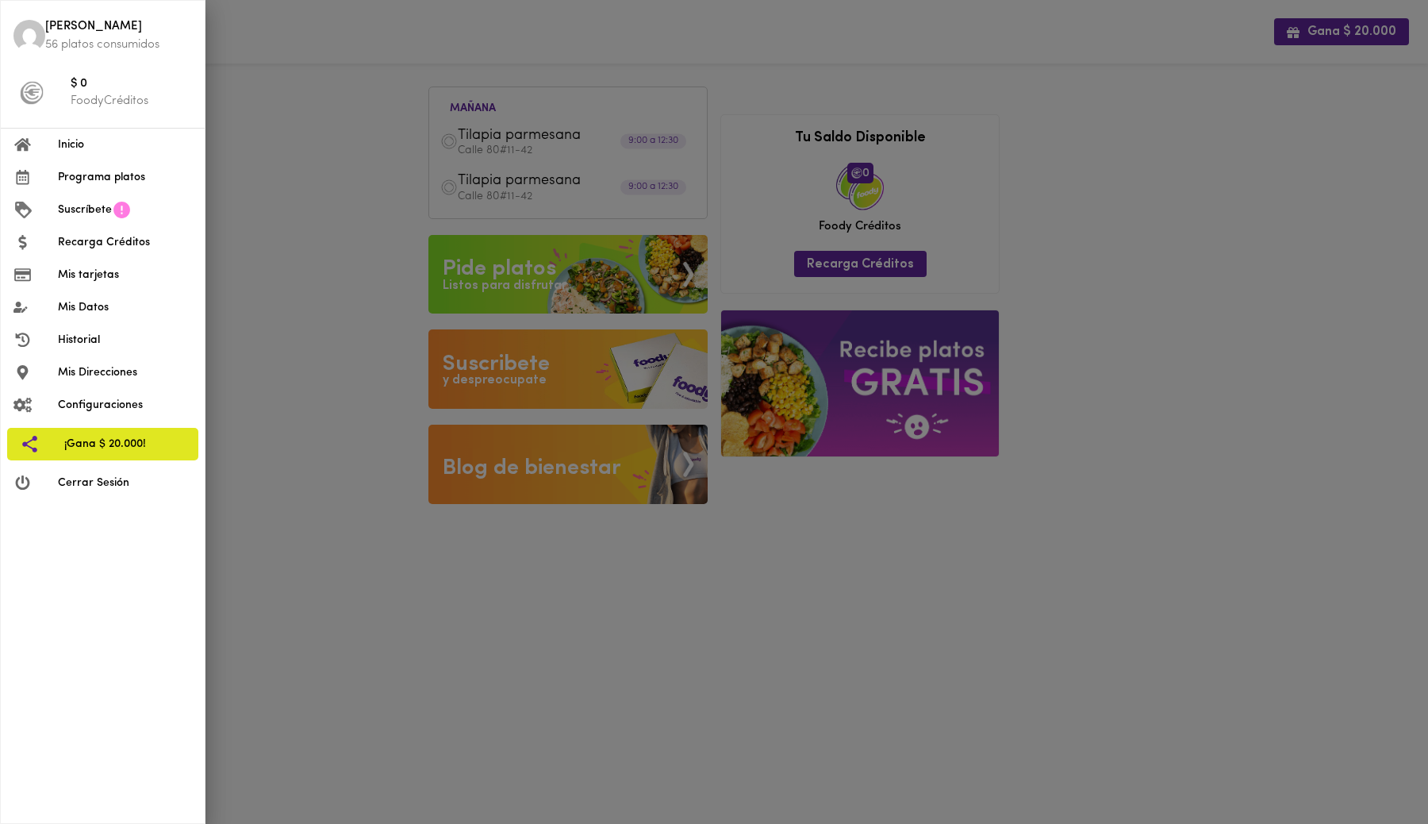
click at [278, 267] on div at bounding box center [714, 412] width 1428 height 824
